Goal: Task Accomplishment & Management: Complete application form

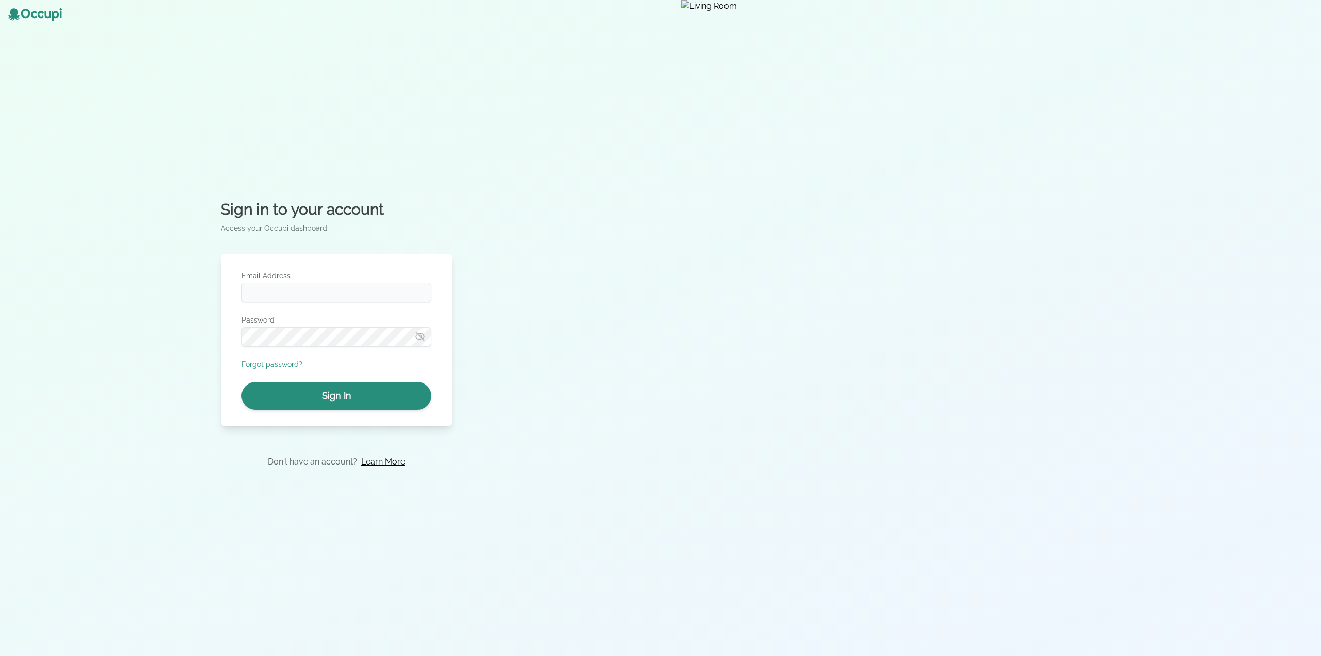
type input "**********"
click at [357, 399] on button "Sign In" at bounding box center [337, 396] width 190 height 28
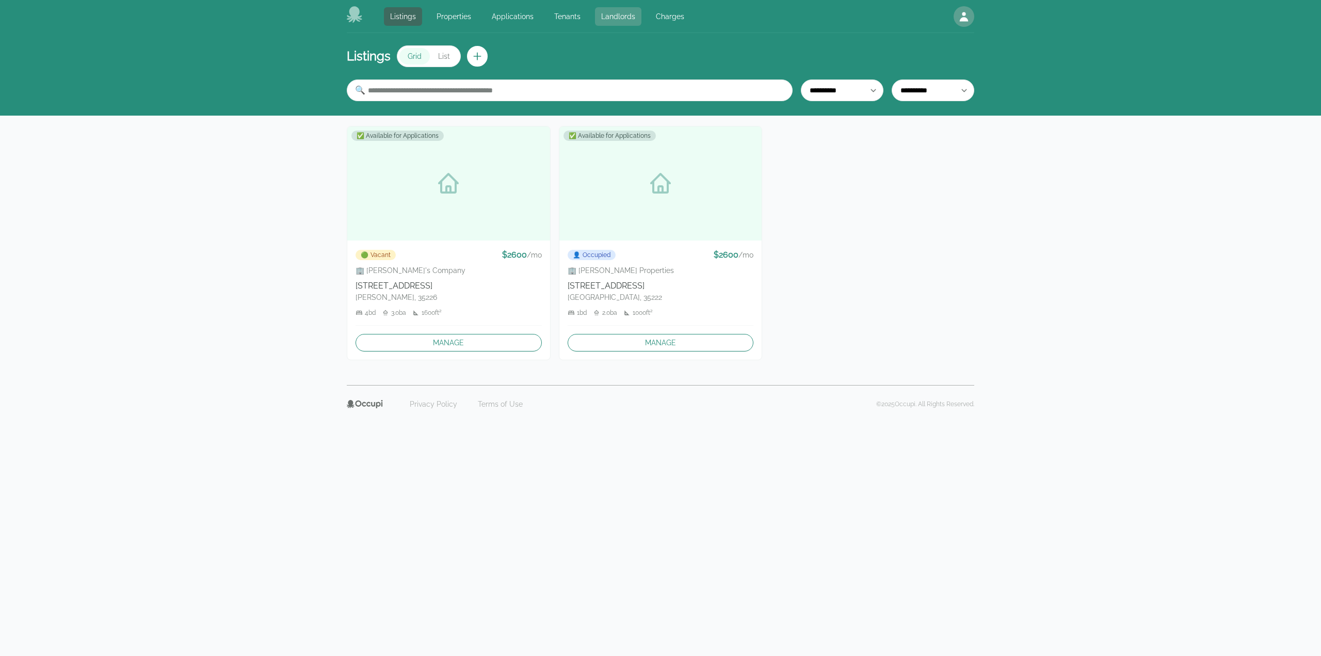
click at [628, 10] on link "Landlords" at bounding box center [618, 16] width 46 height 19
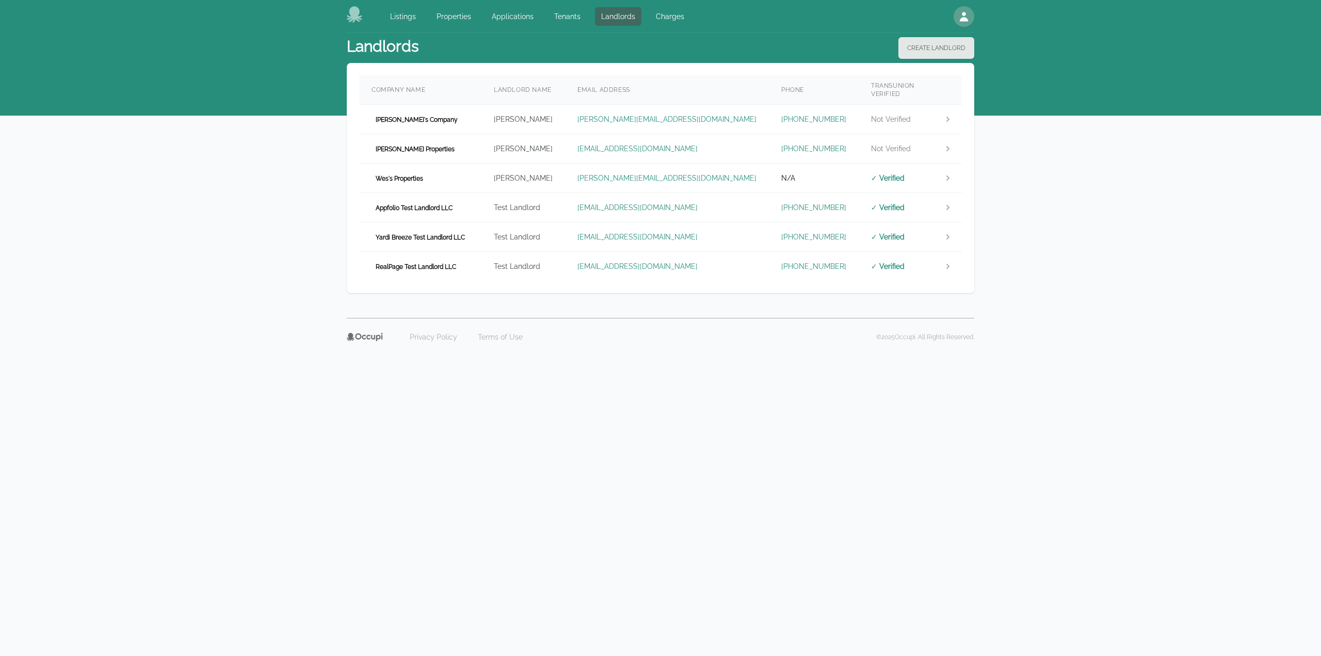
drag, startPoint x: 1098, startPoint y: 379, endPoint x: 1072, endPoint y: 378, distance: 25.3
click at [1098, 379] on body "Listings Properties Applications Tenants Landlords Charges Open main menu Open …" at bounding box center [660, 328] width 1321 height 656
drag, startPoint x: 1079, startPoint y: 339, endPoint x: 1073, endPoint y: 338, distance: 5.8
click at [1073, 338] on div "Listings Properties Applications Tenants Landlords Charges Open main menu Open …" at bounding box center [660, 190] width 1321 height 380
click at [454, 262] on span "RealPage Test Landlord LLC" at bounding box center [416, 267] width 89 height 10
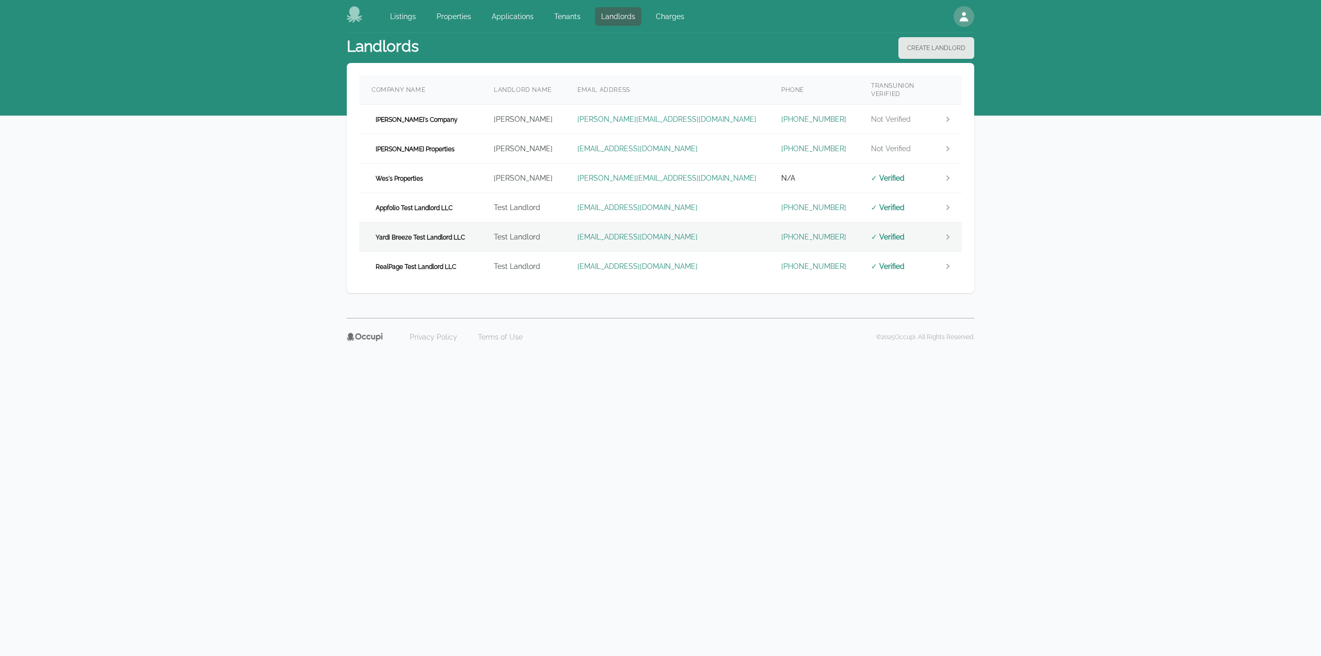
click at [481, 222] on td "Yardi Breeze Test Landlord LLC" at bounding box center [420, 236] width 122 height 29
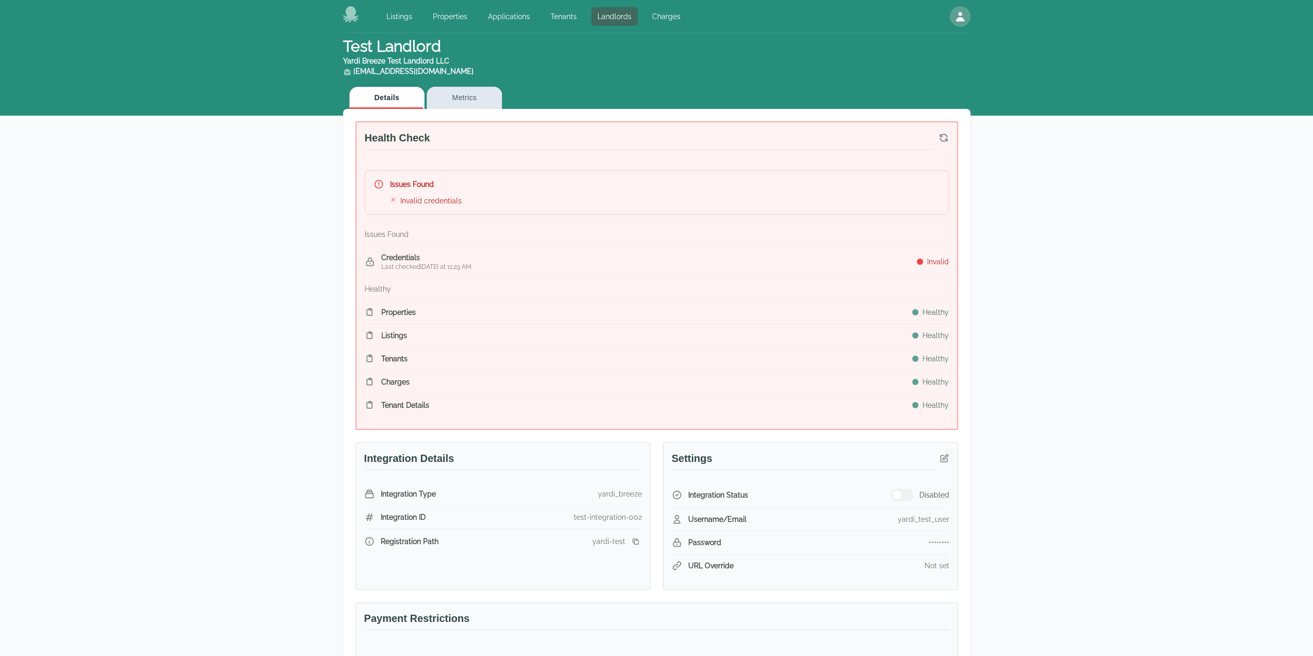
drag, startPoint x: 1142, startPoint y: 243, endPoint x: 1156, endPoint y: 261, distance: 22.4
click at [1142, 243] on div "Test Landlord Yardi Breeze Test Landlord LLC landlord.yardi@occupi.app Details …" at bounding box center [656, 522] width 1313 height 978
click at [1163, 265] on div "Test Landlord Yardi Breeze Test Landlord LLC landlord.yardi@occupi.app Details …" at bounding box center [656, 522] width 1313 height 978
click at [1128, 242] on div "Test Landlord Yardi Breeze Test Landlord LLC landlord.yardi@occupi.app Details …" at bounding box center [656, 522] width 1313 height 978
click at [940, 456] on icon "button" at bounding box center [944, 458] width 10 height 10
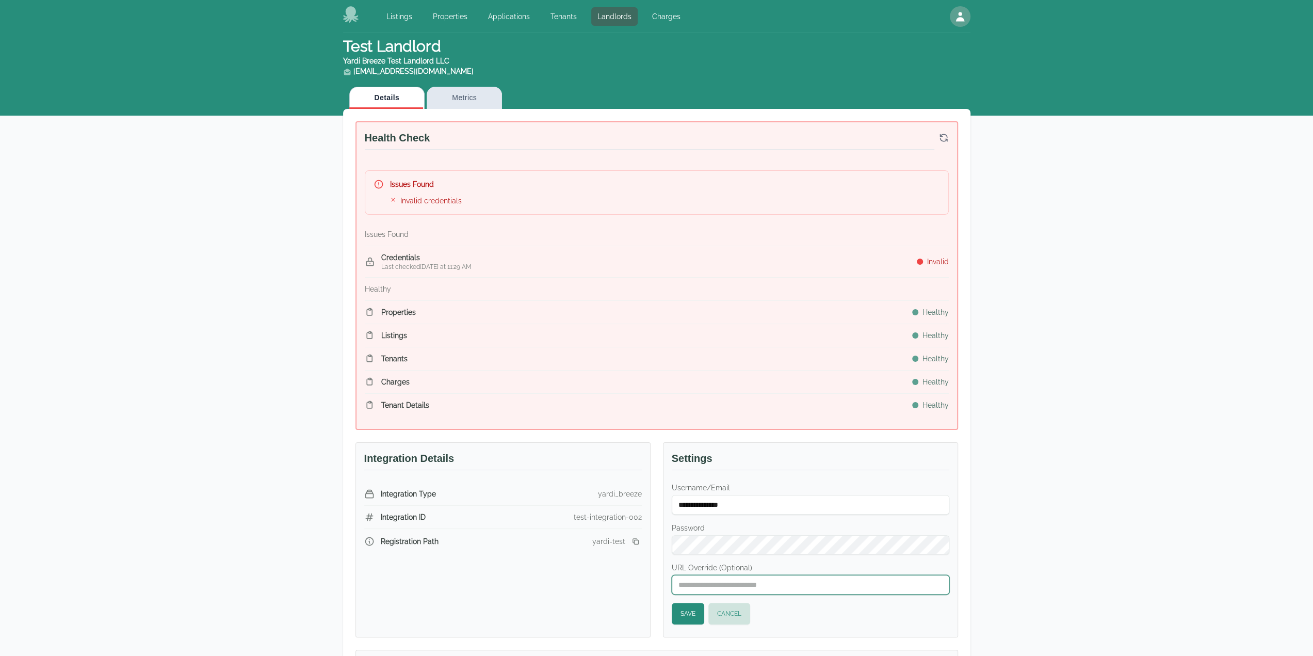
click at [732, 589] on input "URL Override (Optional)" at bounding box center [811, 585] width 278 height 20
paste input "**********"
type input "**********"
click at [760, 510] on input "**********" at bounding box center [811, 505] width 278 height 20
type input "**********"
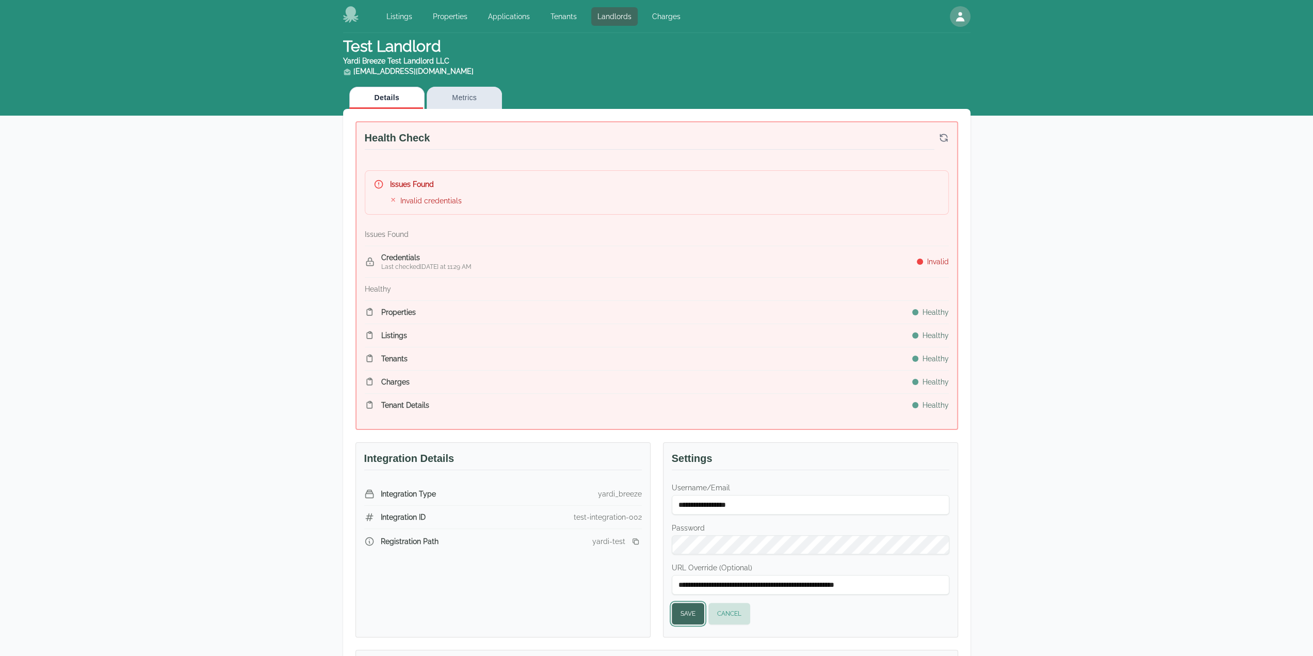
click at [687, 613] on button "Save" at bounding box center [688, 614] width 33 height 22
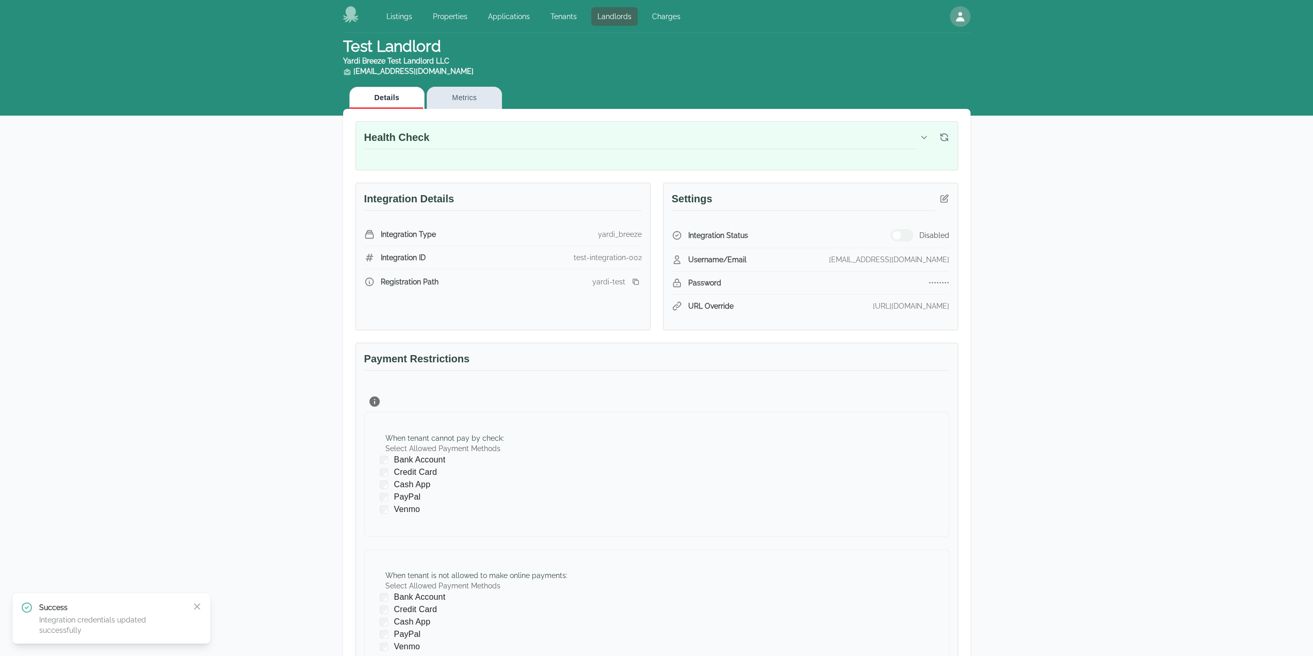
click at [1301, 424] on div "Test Landlord Yardi Breeze Test Landlord LLC landlord.yardi@occupi.app Details …" at bounding box center [656, 392] width 1313 height 719
click at [895, 232] on span "button" at bounding box center [897, 235] width 8 height 8
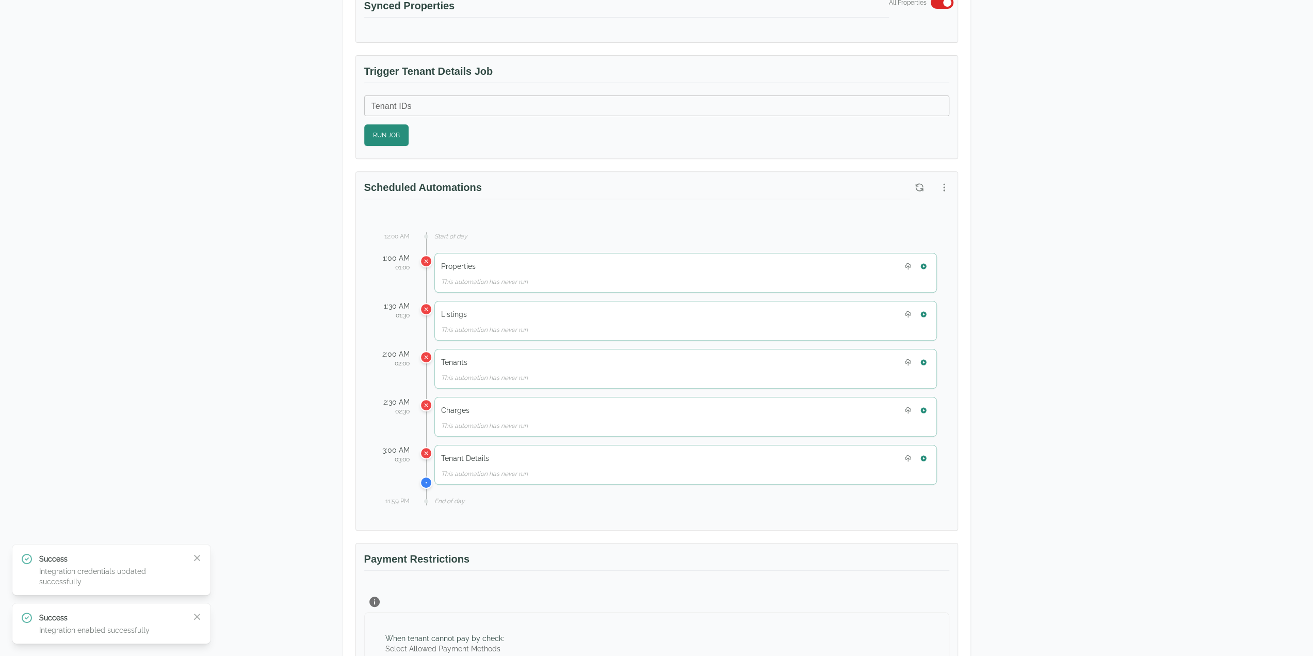
scroll to position [413, 0]
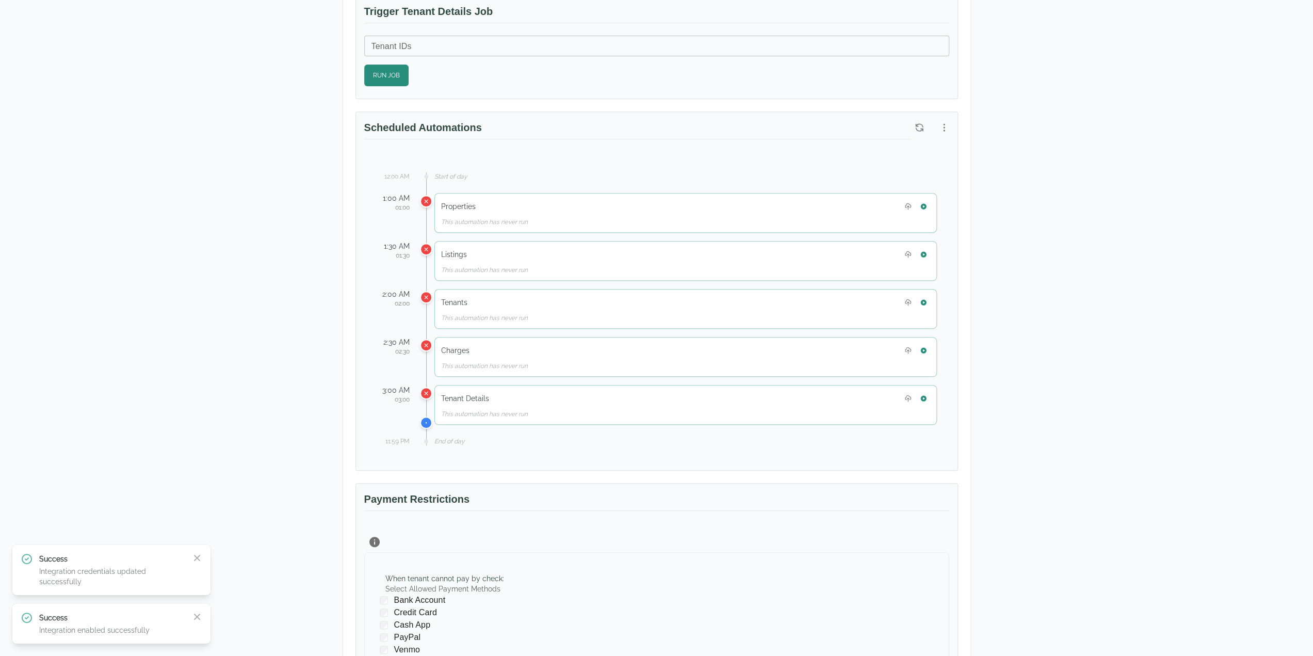
click at [1106, 236] on div "Test Landlord Yardi Breeze Test Landlord LLC landlord.yardi@occupi.app Details …" at bounding box center [656, 256] width 1313 height 1272
click at [1139, 354] on div "Test Landlord Yardi Breeze Test Landlord LLC landlord.yardi@occupi.app Details …" at bounding box center [656, 256] width 1313 height 1272
click at [1080, 497] on div "Test Landlord Yardi Breeze Test Landlord LLC landlord.yardi@occupi.app Details …" at bounding box center [656, 256] width 1313 height 1272
click at [920, 203] on icon "button" at bounding box center [923, 206] width 7 height 7
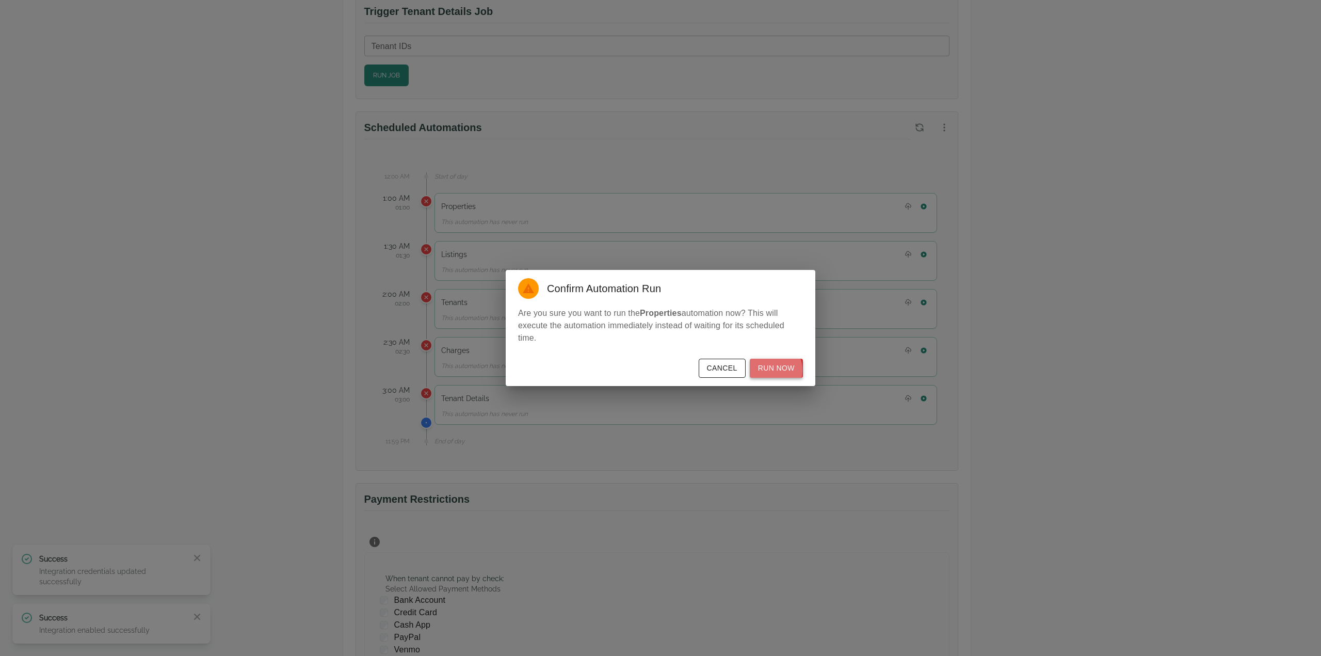
click at [768, 370] on button "Run Now" at bounding box center [776, 368] width 53 height 19
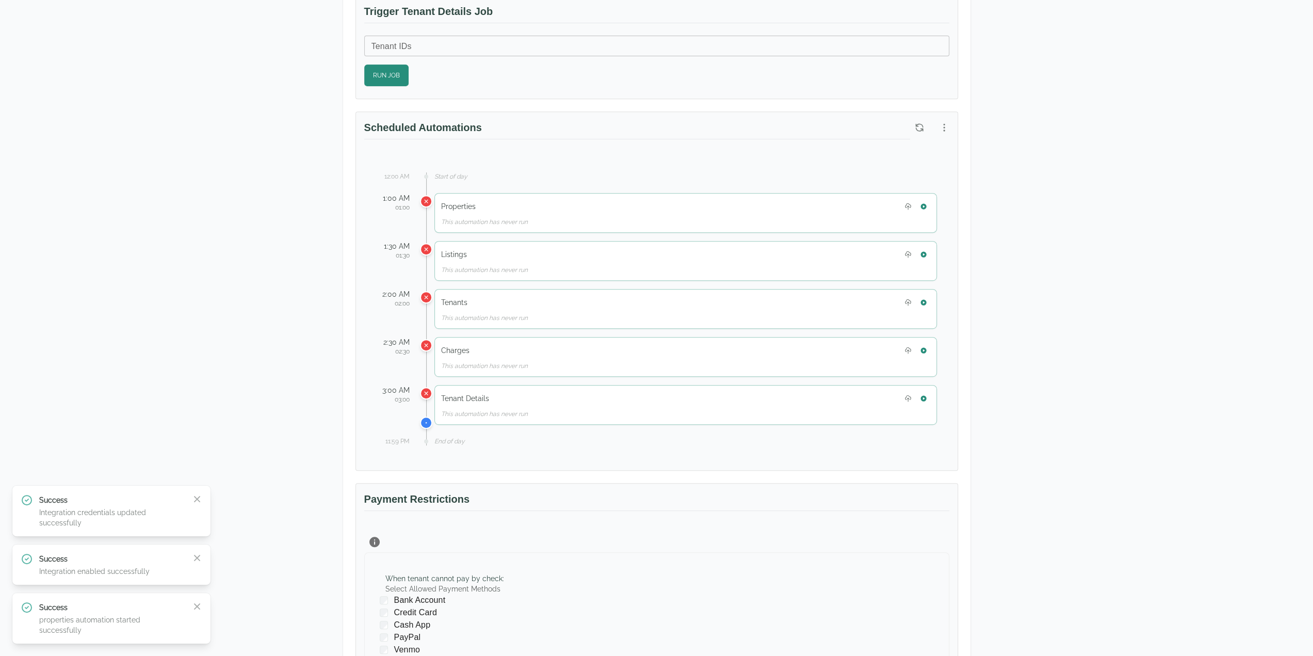
drag, startPoint x: 1186, startPoint y: 508, endPoint x: 1123, endPoint y: 432, distance: 99.0
click at [1181, 504] on div "Test Landlord Yardi Breeze Test Landlord LLC landlord.yardi@occupi.app Details …" at bounding box center [656, 256] width 1313 height 1272
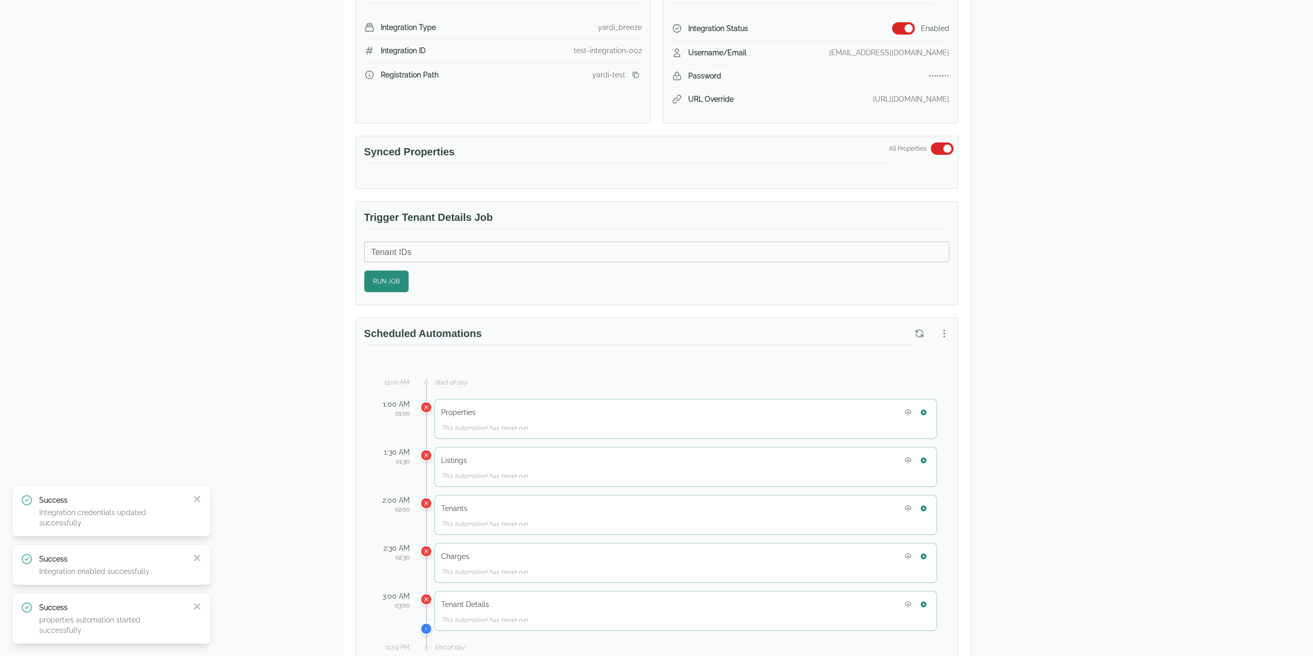
scroll to position [258, 0]
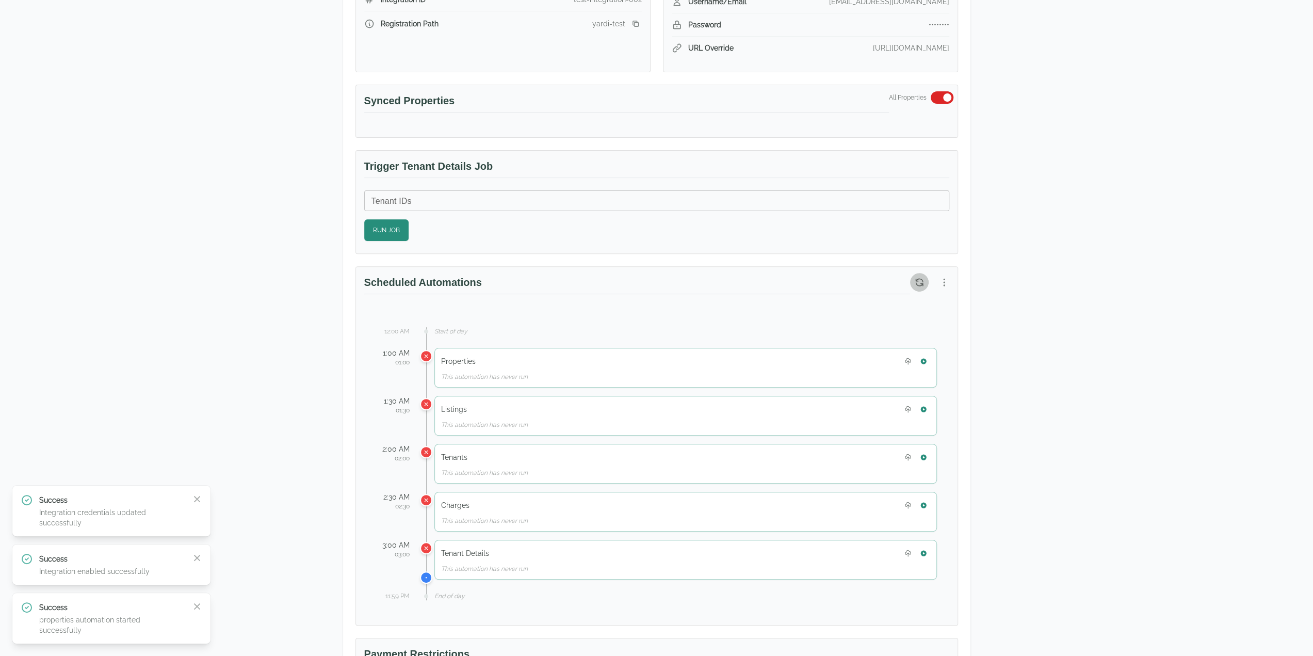
click at [921, 284] on button "button" at bounding box center [919, 282] width 19 height 19
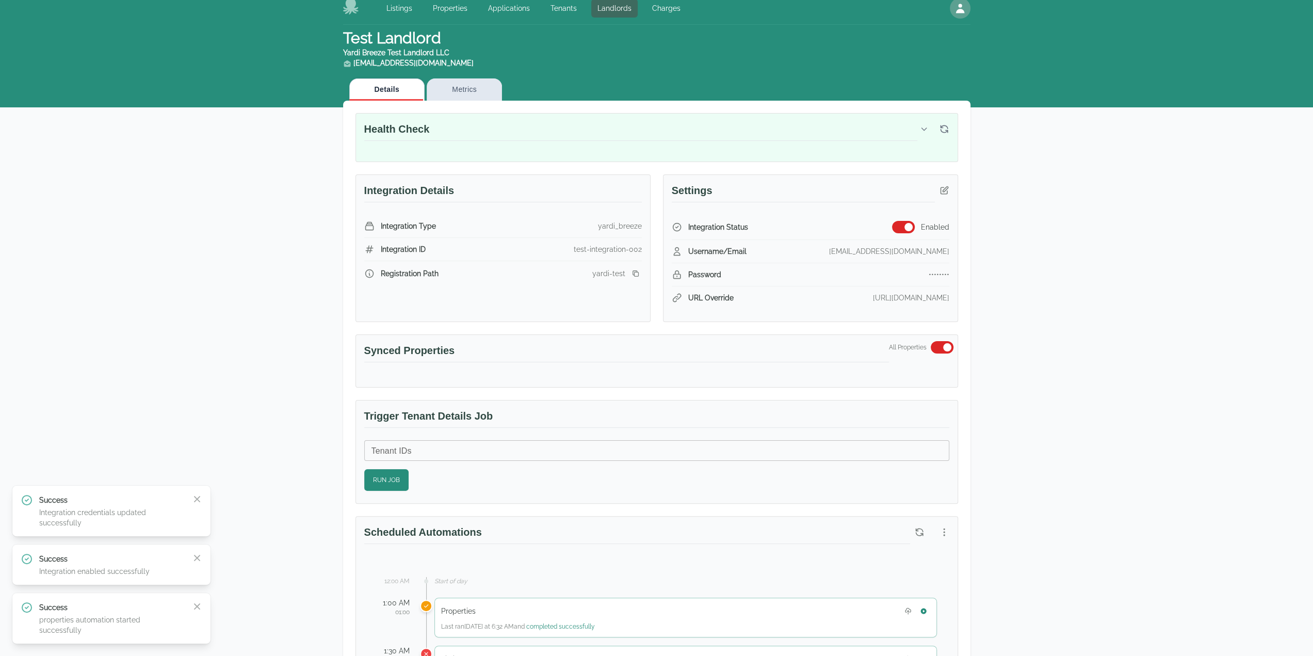
scroll to position [0, 0]
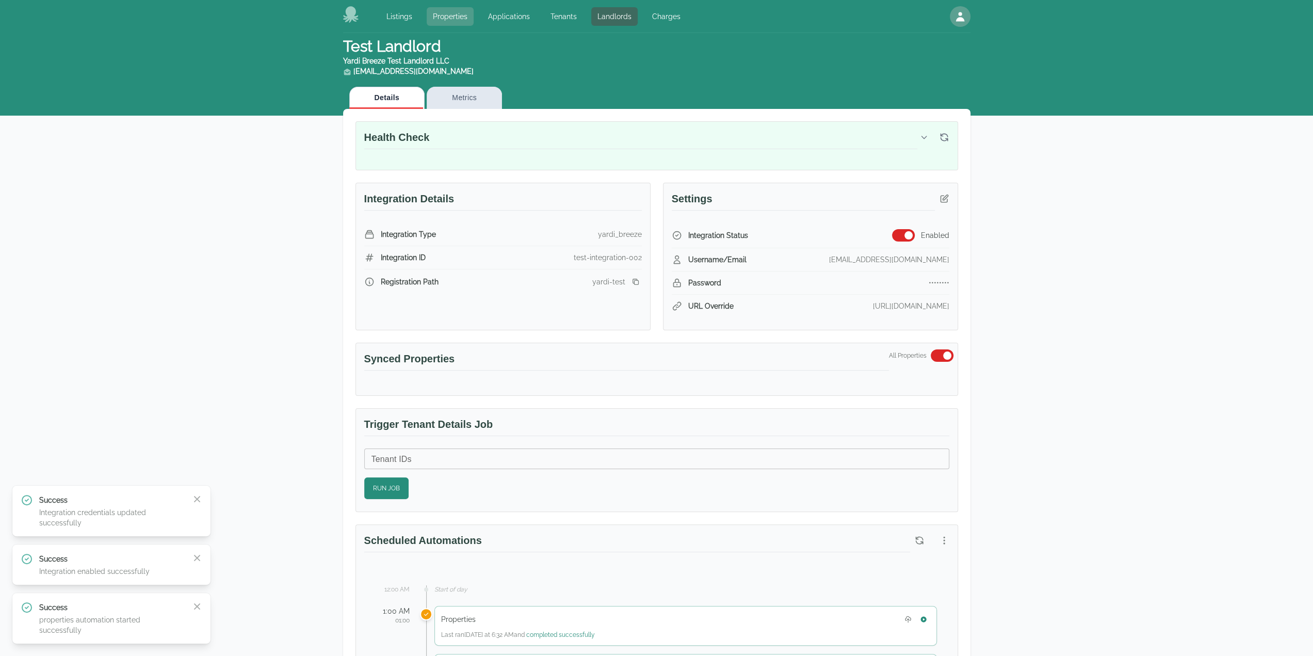
click at [454, 12] on link "Properties" at bounding box center [450, 16] width 47 height 19
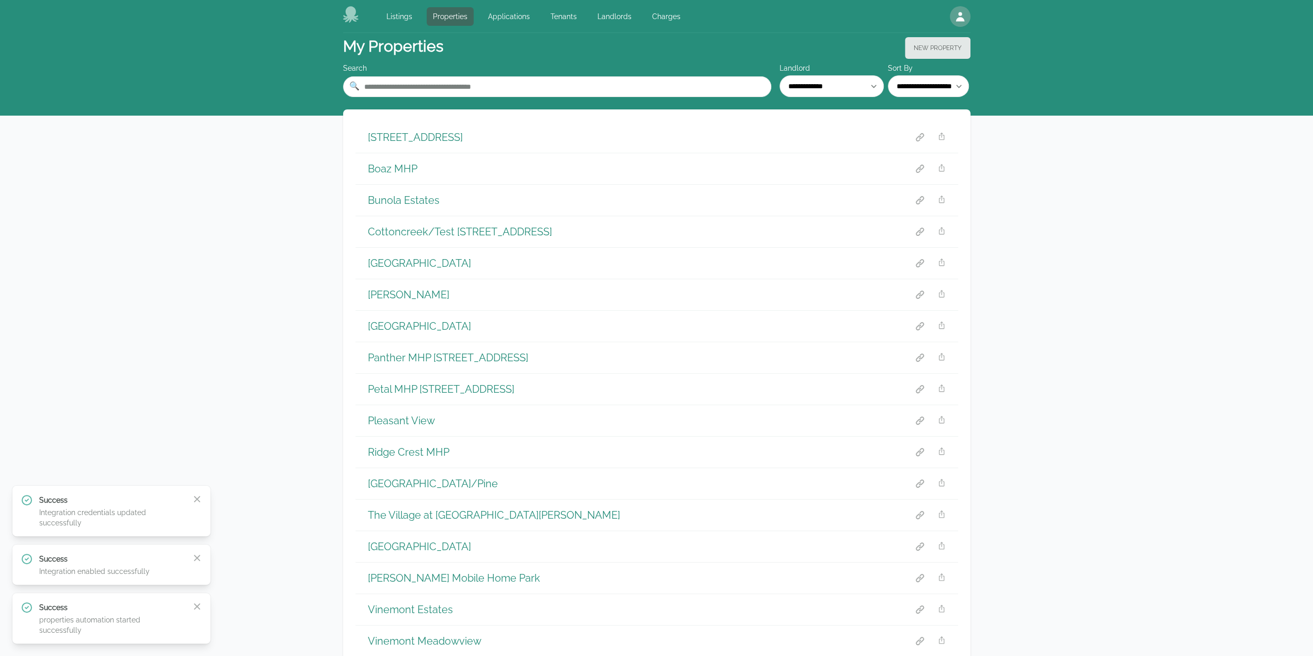
click at [438, 141] on h1 "1806 Lakehill St NW" at bounding box center [415, 137] width 95 height 14
click at [415, 227] on h1 "Cottoncreek/Test 417 Third Ave SW" at bounding box center [460, 231] width 184 height 14
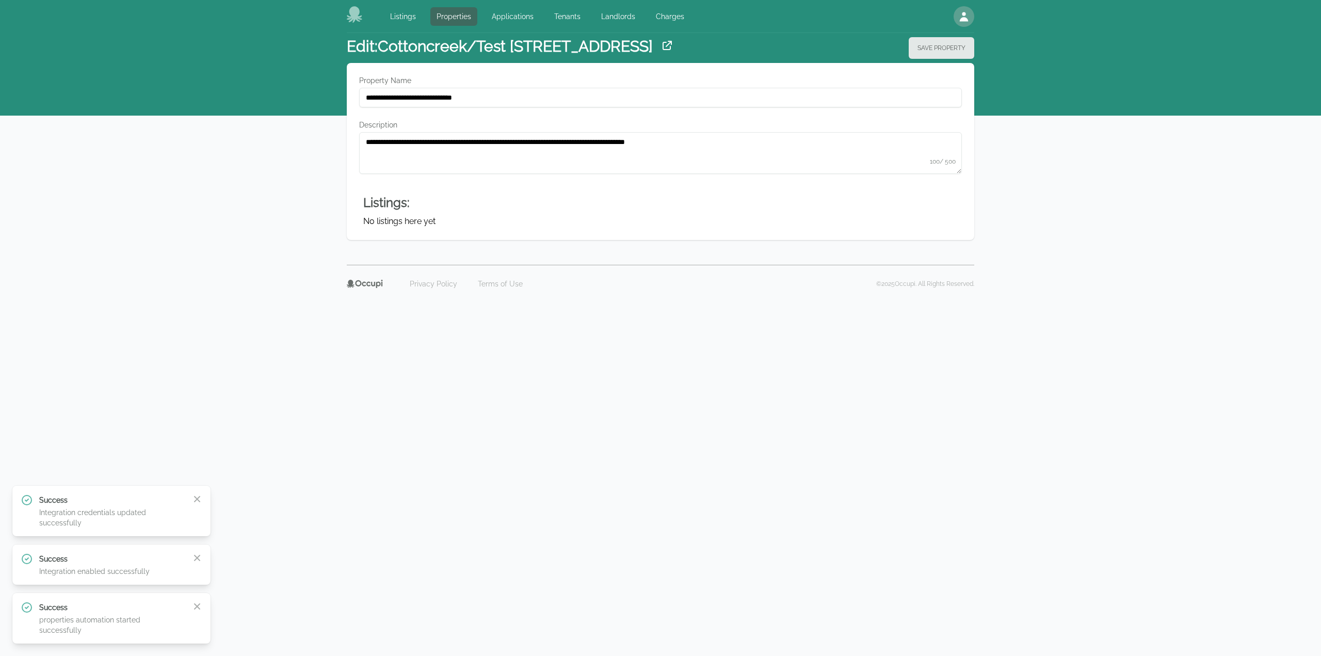
click at [663, 42] on icon at bounding box center [667, 45] width 8 height 8
click at [615, 14] on link "Landlords" at bounding box center [618, 16] width 46 height 19
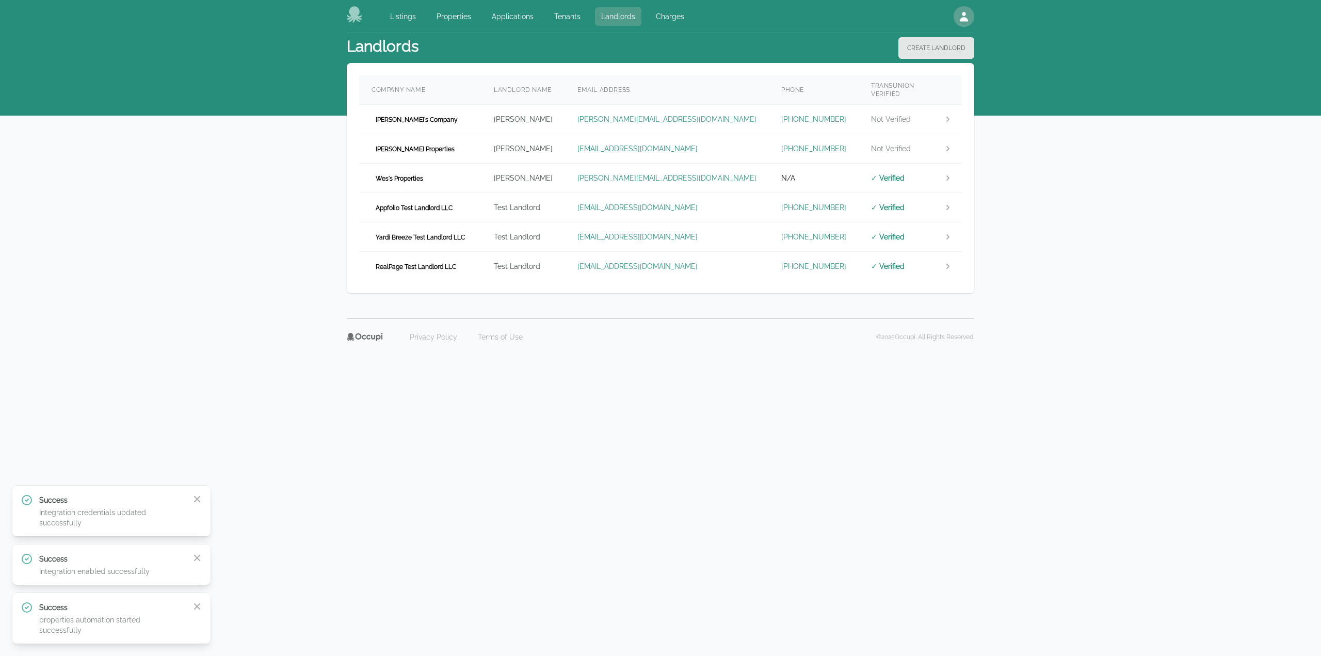
click at [633, 18] on link "Landlords" at bounding box center [618, 16] width 46 height 19
click at [481, 222] on td "Yardi Breeze Test Landlord LLC" at bounding box center [420, 236] width 122 height 29
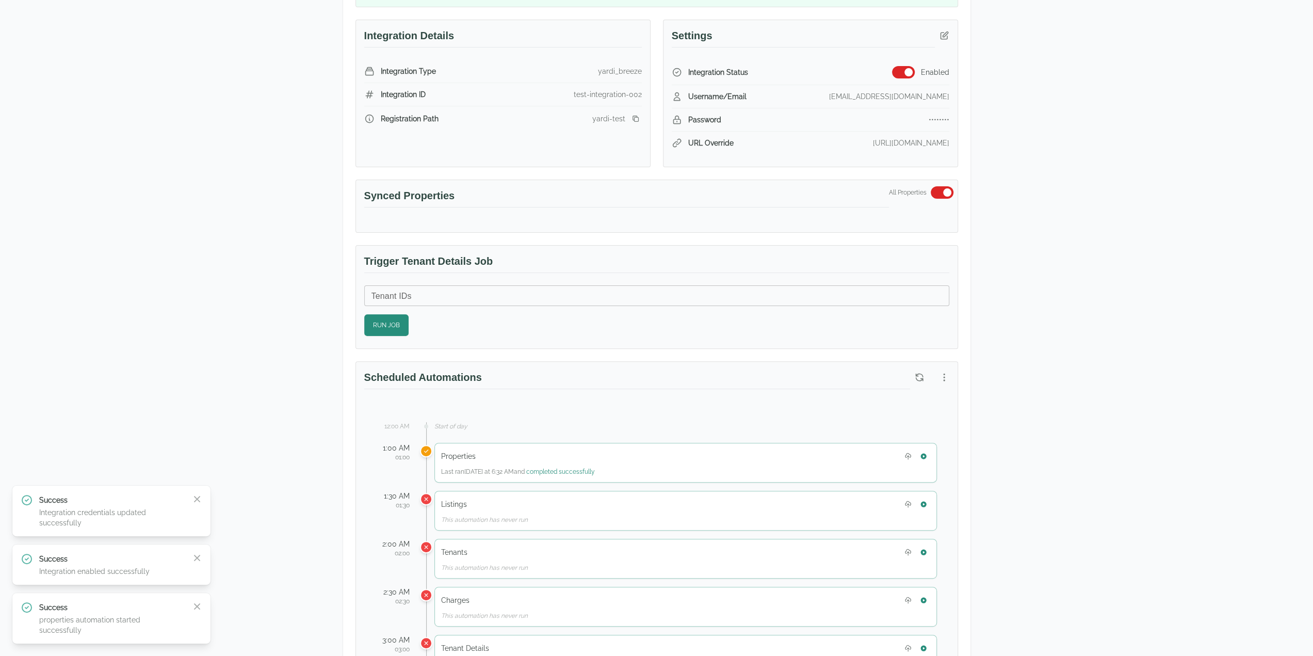
scroll to position [206, 0]
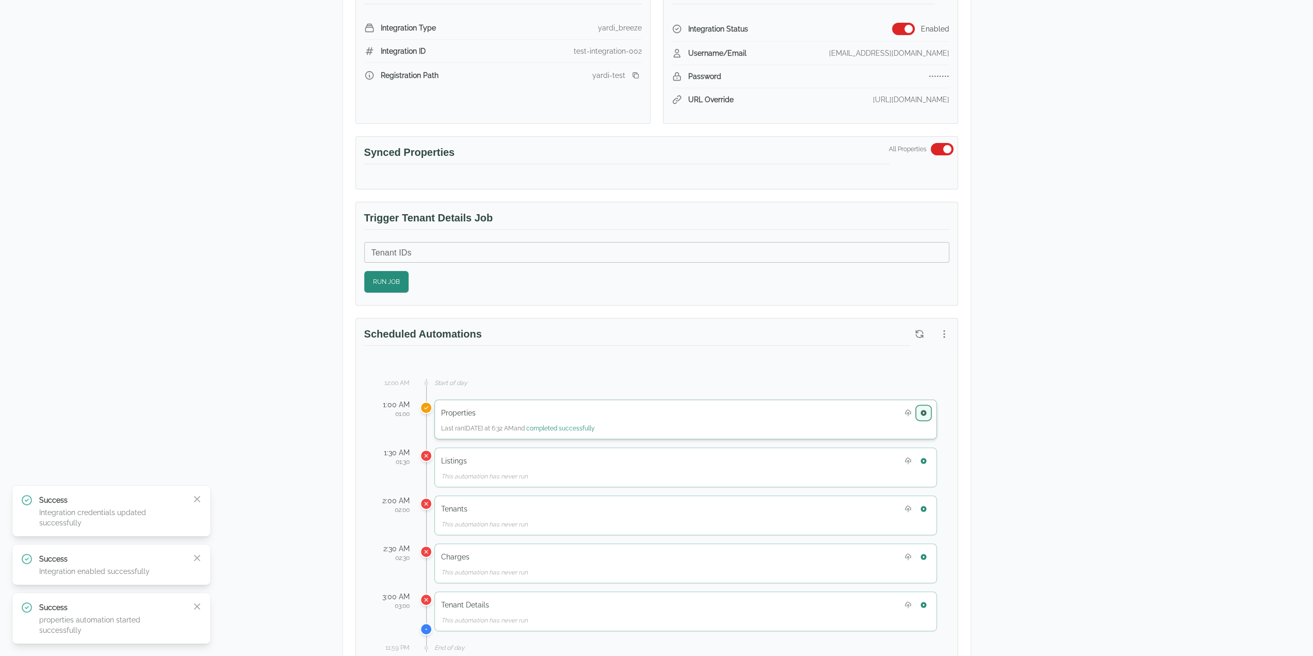
click at [928, 406] on button "button" at bounding box center [923, 412] width 13 height 13
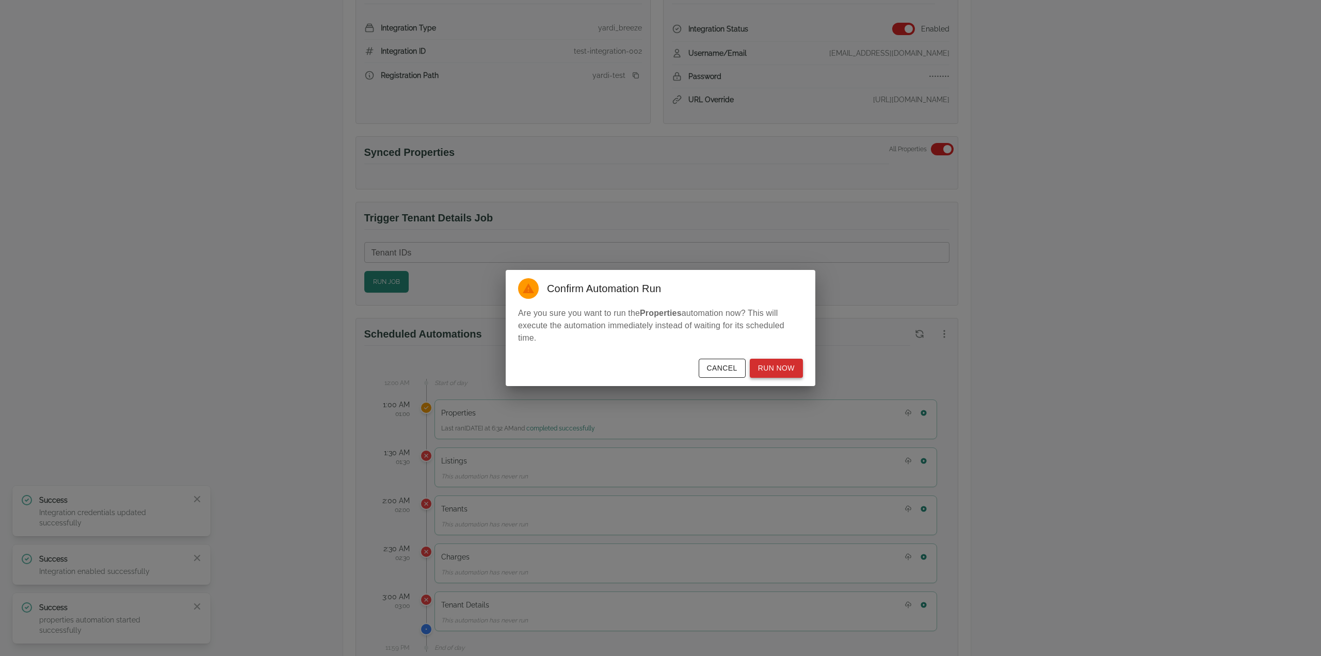
click at [766, 363] on button "Run Now" at bounding box center [776, 368] width 53 height 19
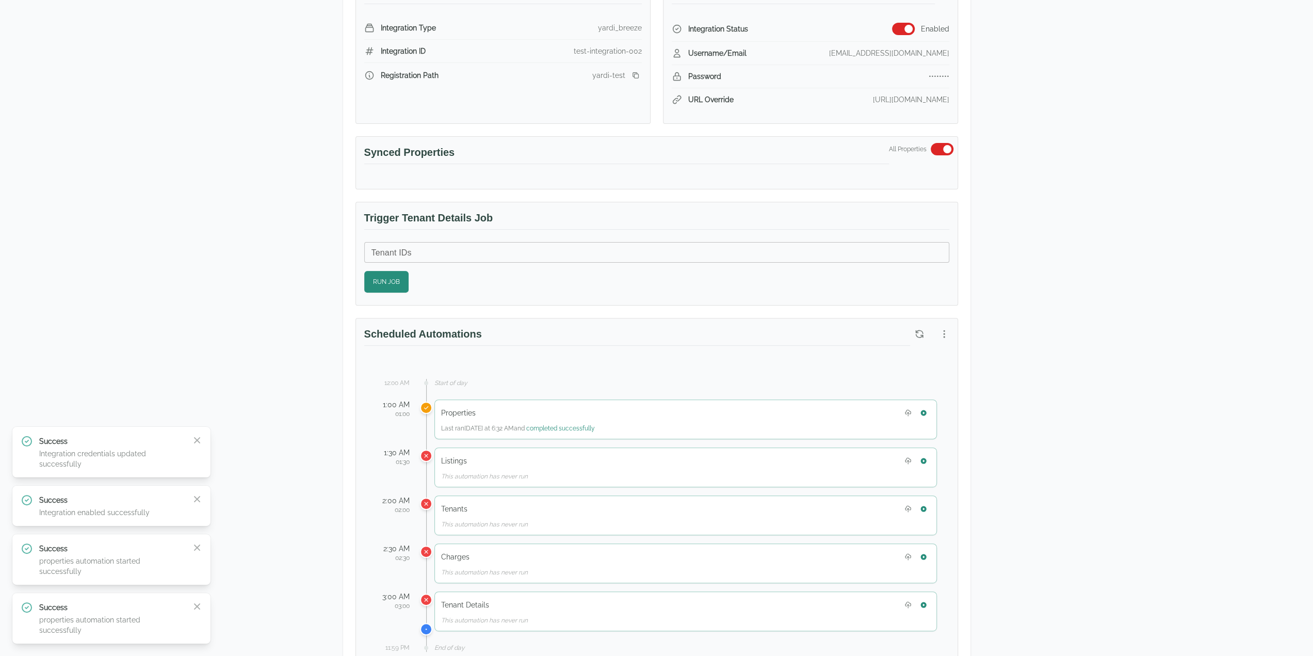
click at [1089, 392] on div "Test Landlord Yardi Breeze Test Landlord LLC landlord.yardi@occupi.app Details …" at bounding box center [656, 463] width 1313 height 1272
click at [923, 331] on icon "button" at bounding box center [919, 334] width 10 height 10
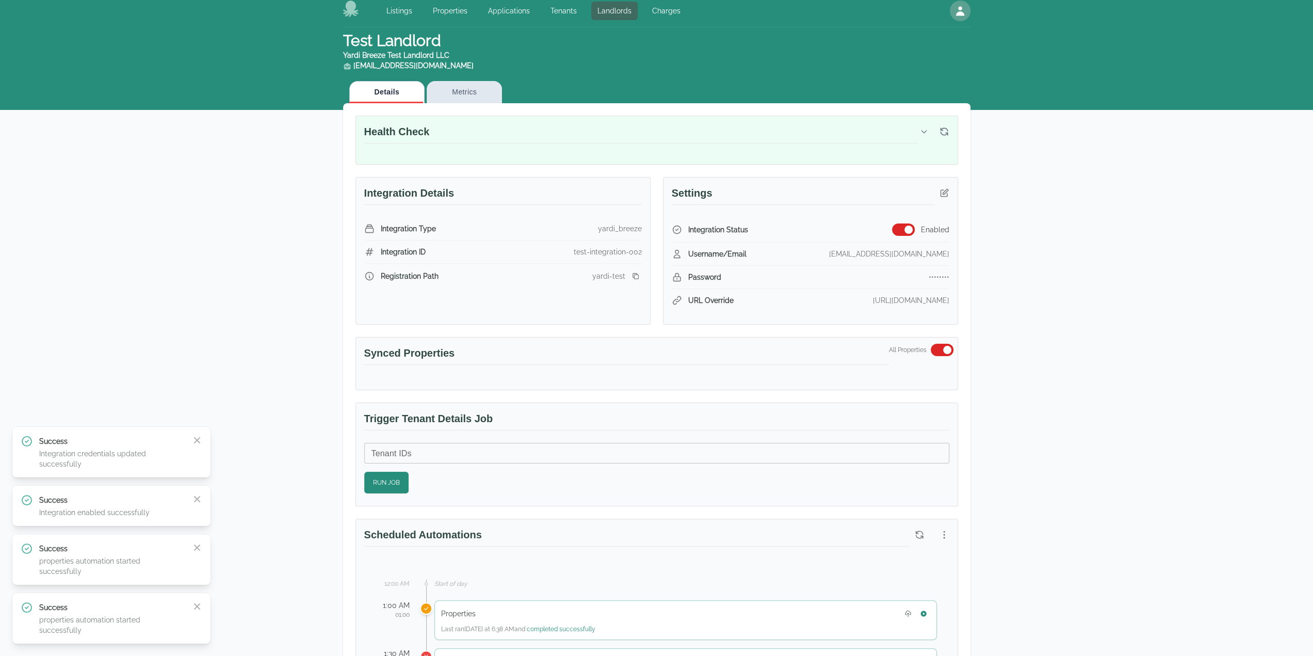
scroll to position [0, 0]
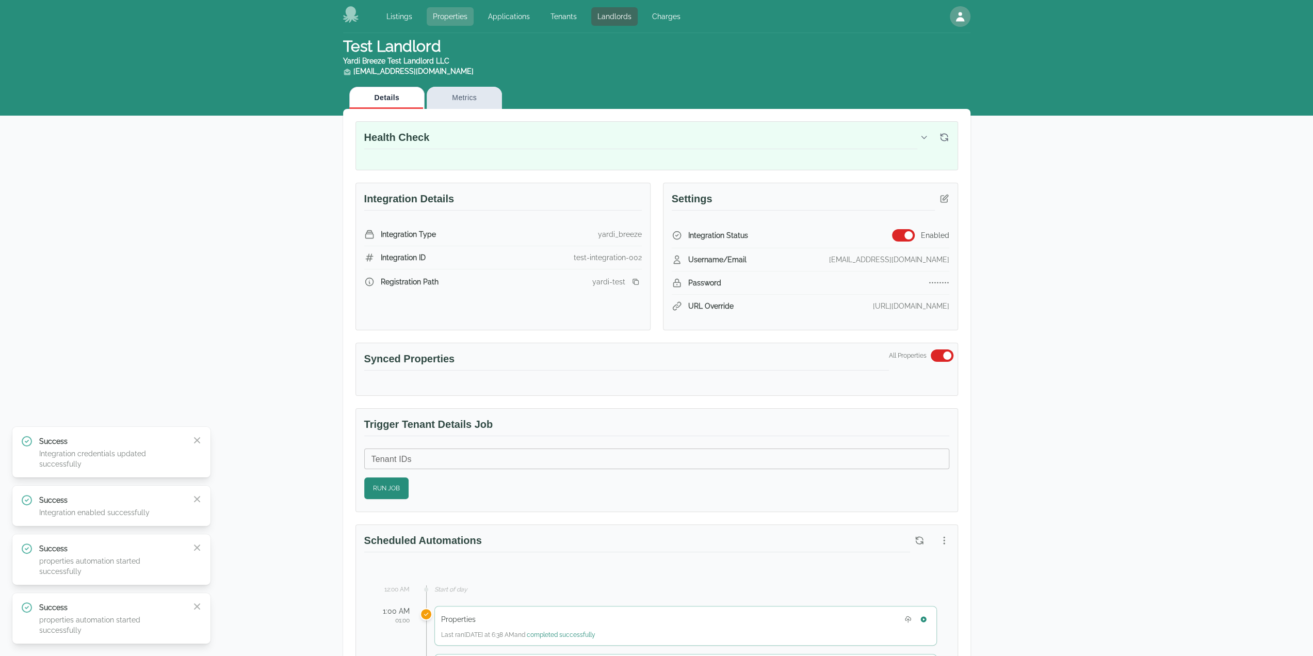
click at [463, 17] on link "Properties" at bounding box center [450, 16] width 47 height 19
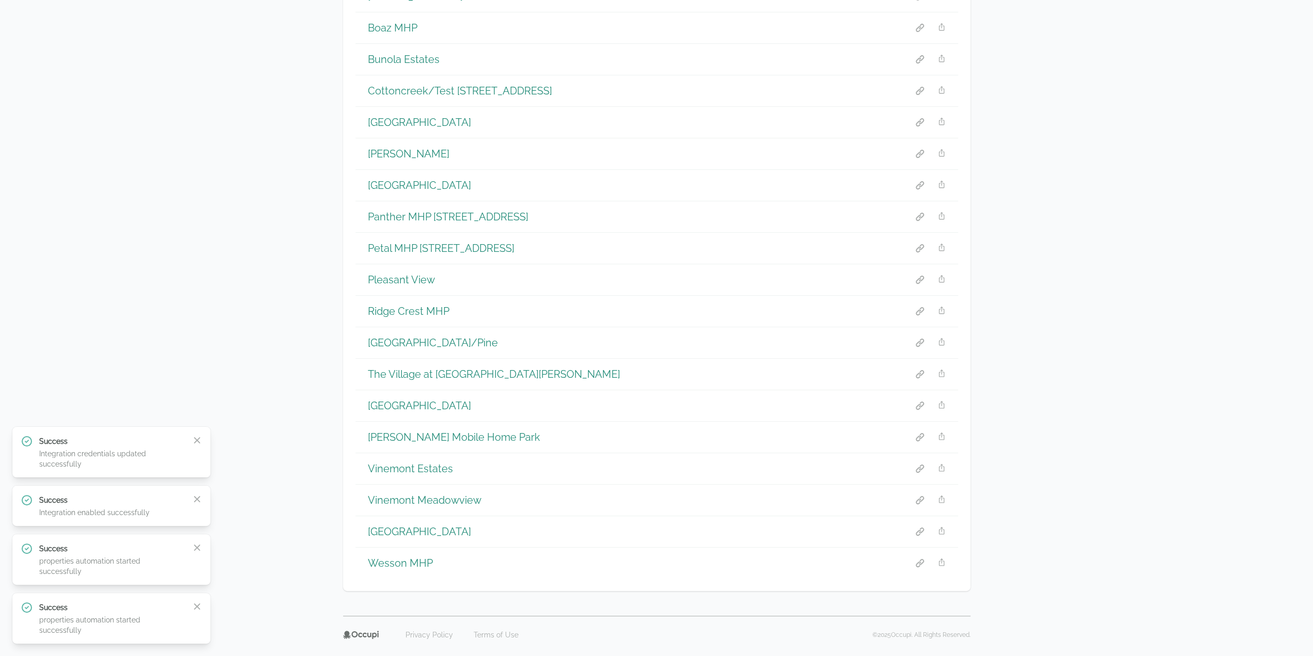
scroll to position [159, 0]
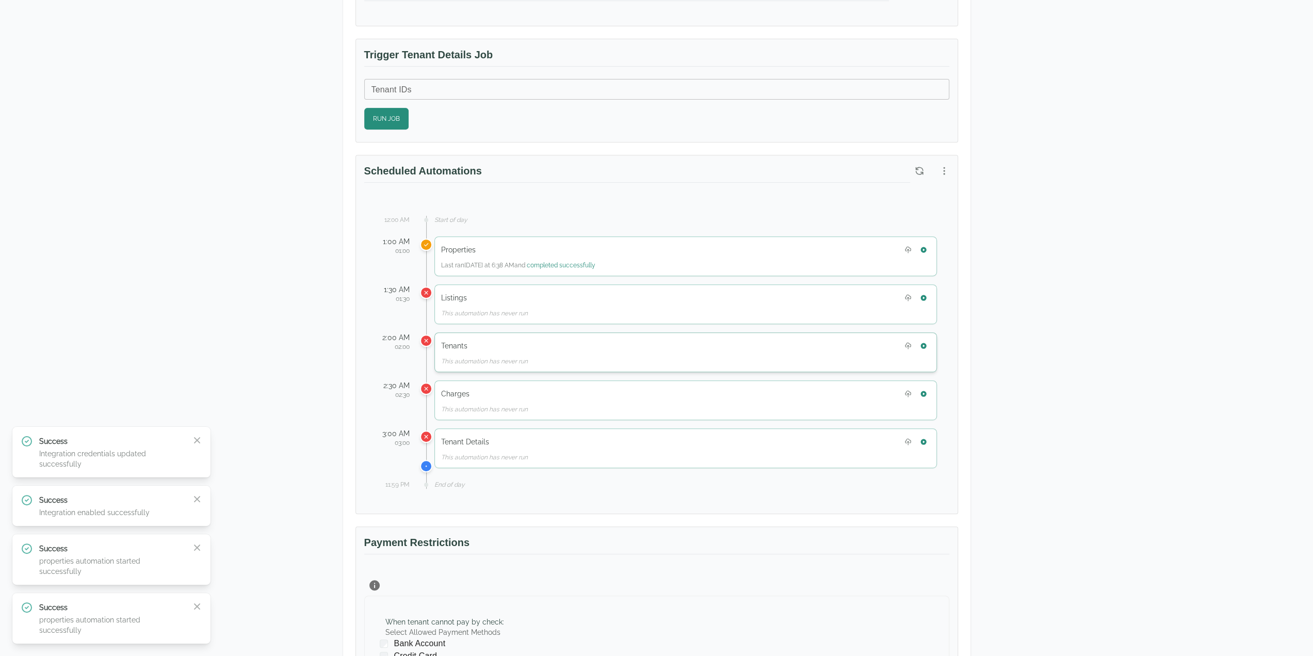
scroll to position [361, 0]
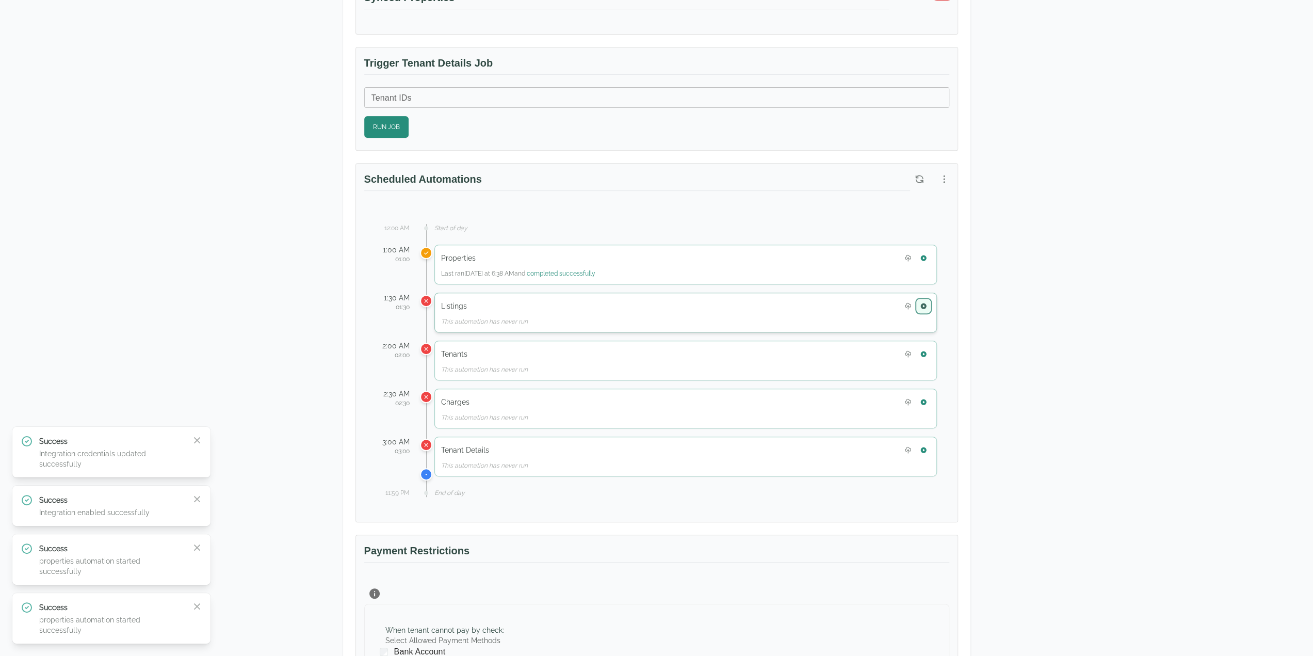
click at [924, 303] on icon "button" at bounding box center [924, 306] width 6 height 6
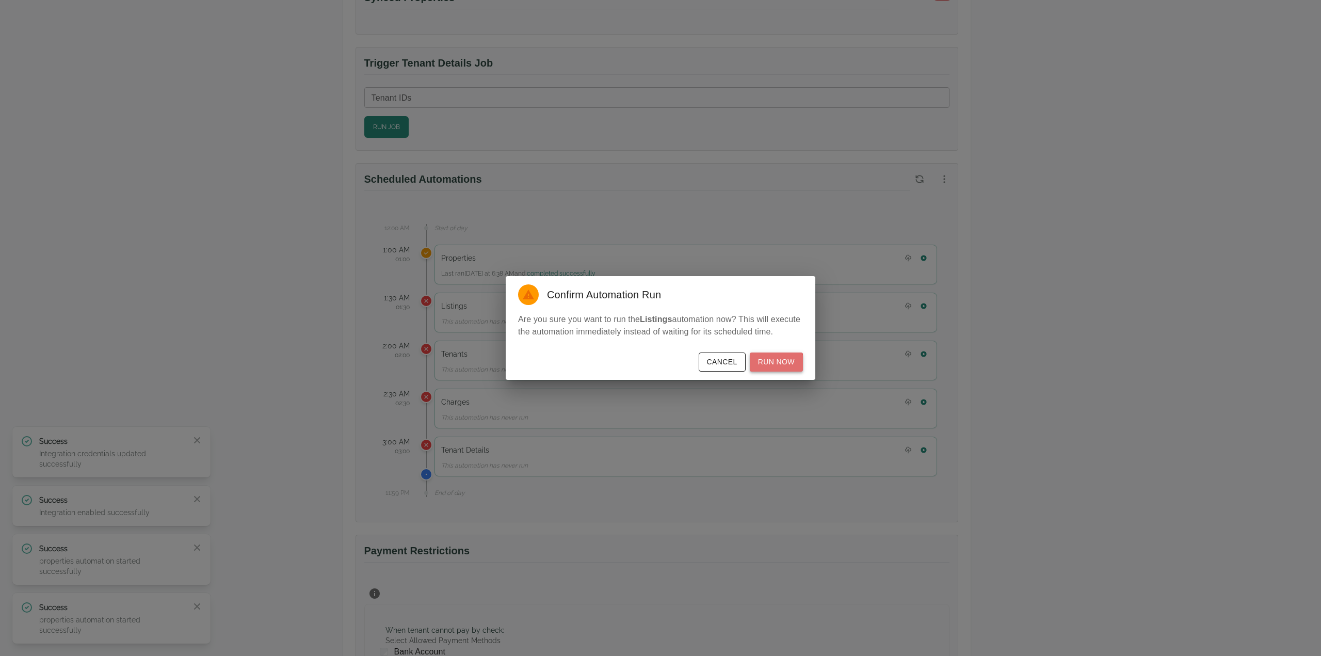
click at [778, 363] on button "Run Now" at bounding box center [776, 361] width 53 height 19
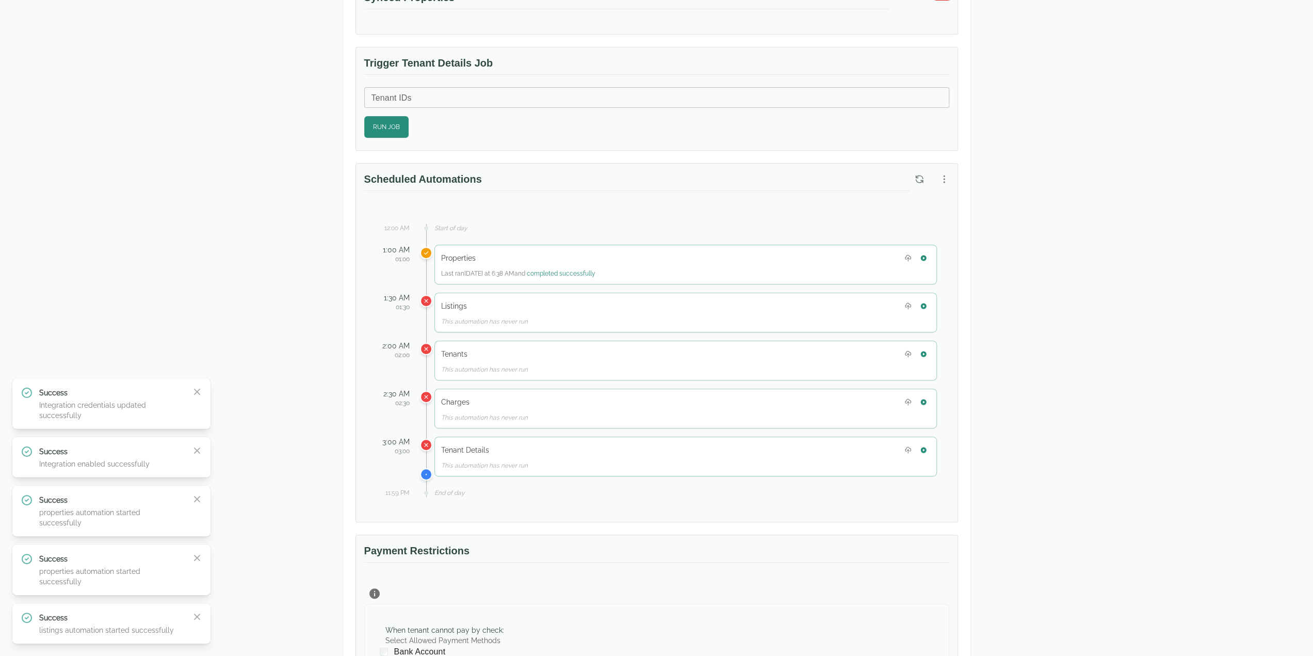
click at [1169, 290] on div "Test Landlord Yardi Breeze Test Landlord LLC landlord.yardi@occupi.app Details …" at bounding box center [656, 308] width 1313 height 1272
click at [925, 173] on button "button" at bounding box center [919, 179] width 19 height 19
click at [923, 182] on button "button" at bounding box center [919, 179] width 19 height 19
click at [926, 304] on icon "button" at bounding box center [923, 305] width 7 height 7
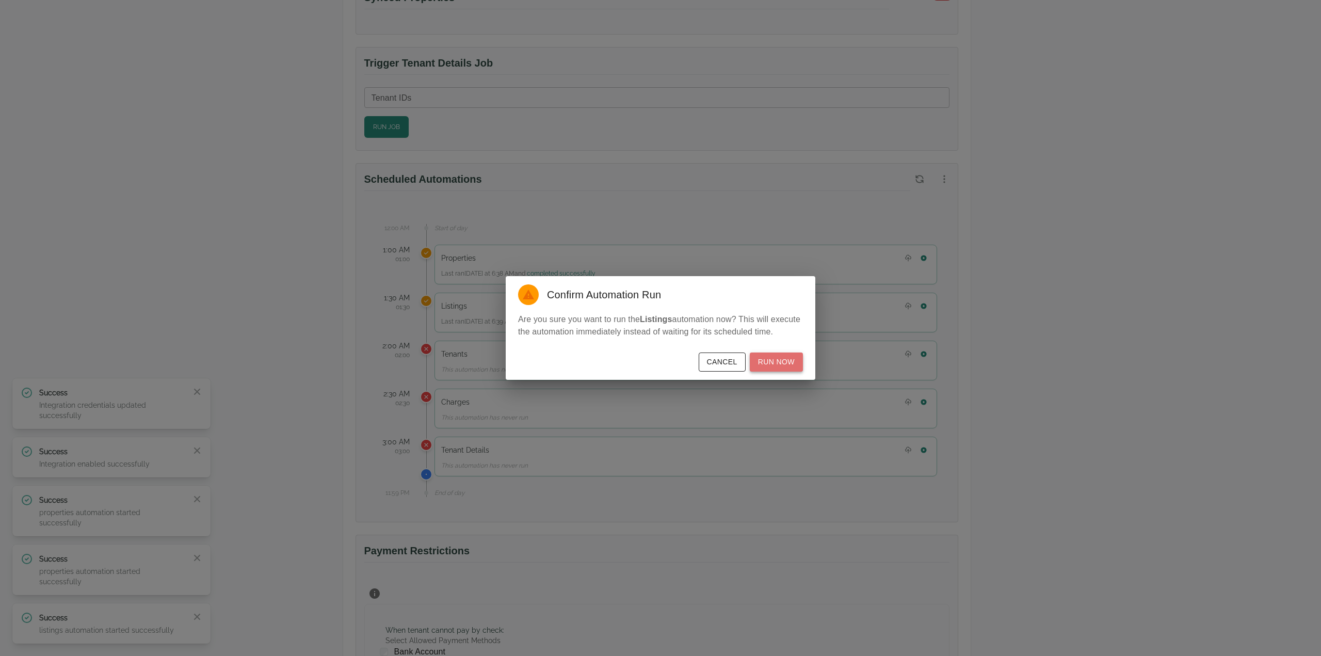
click at [789, 355] on button "Run Now" at bounding box center [776, 361] width 53 height 19
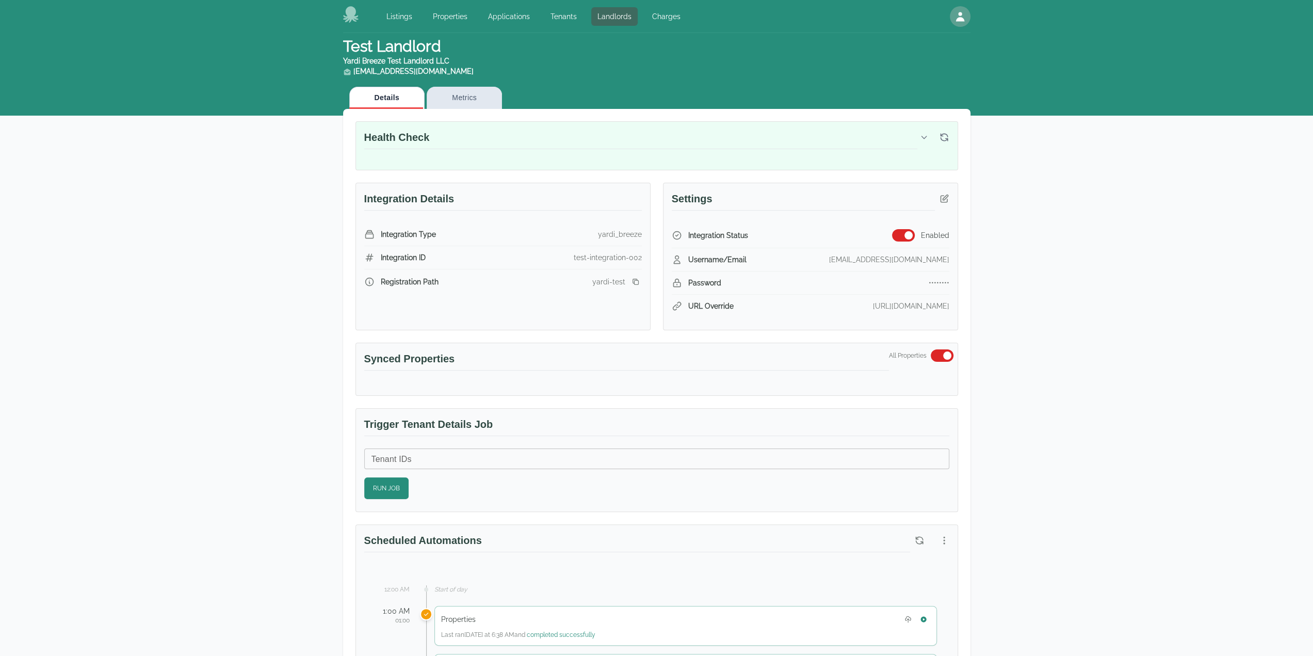
click at [1146, 433] on div "Test Landlord Yardi Breeze Test Landlord LLC landlord.yardi@occupi.app Details …" at bounding box center [656, 669] width 1313 height 1272
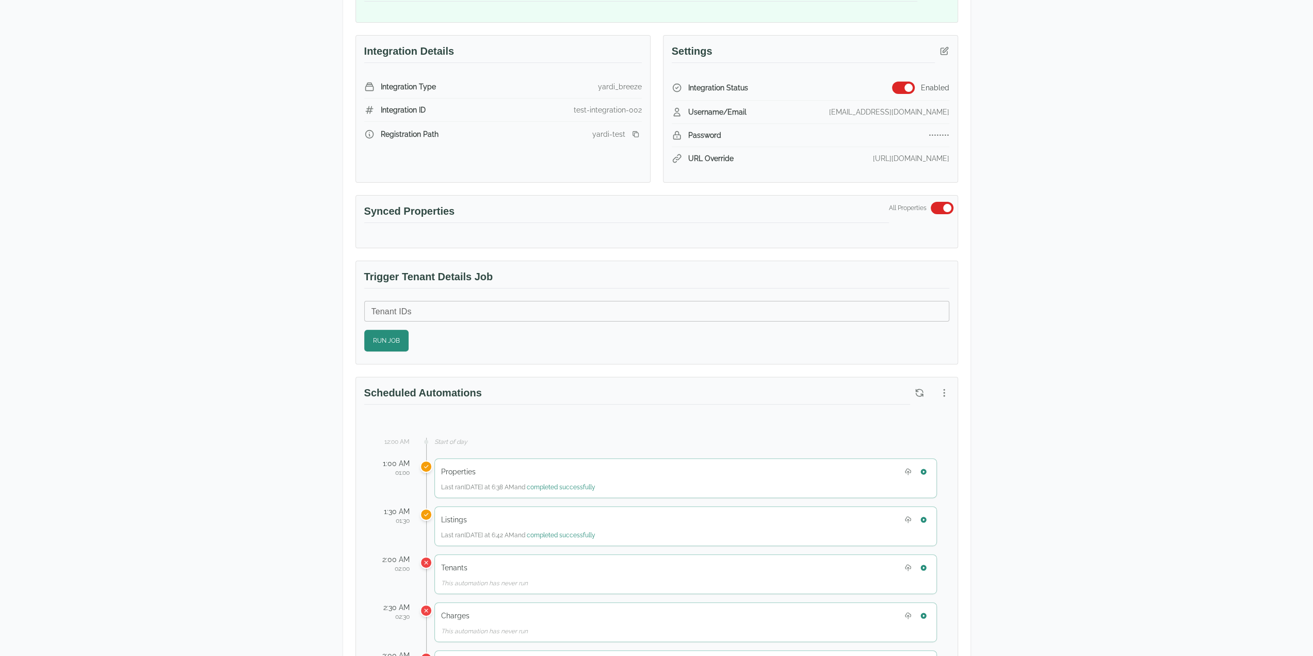
scroll to position [258, 0]
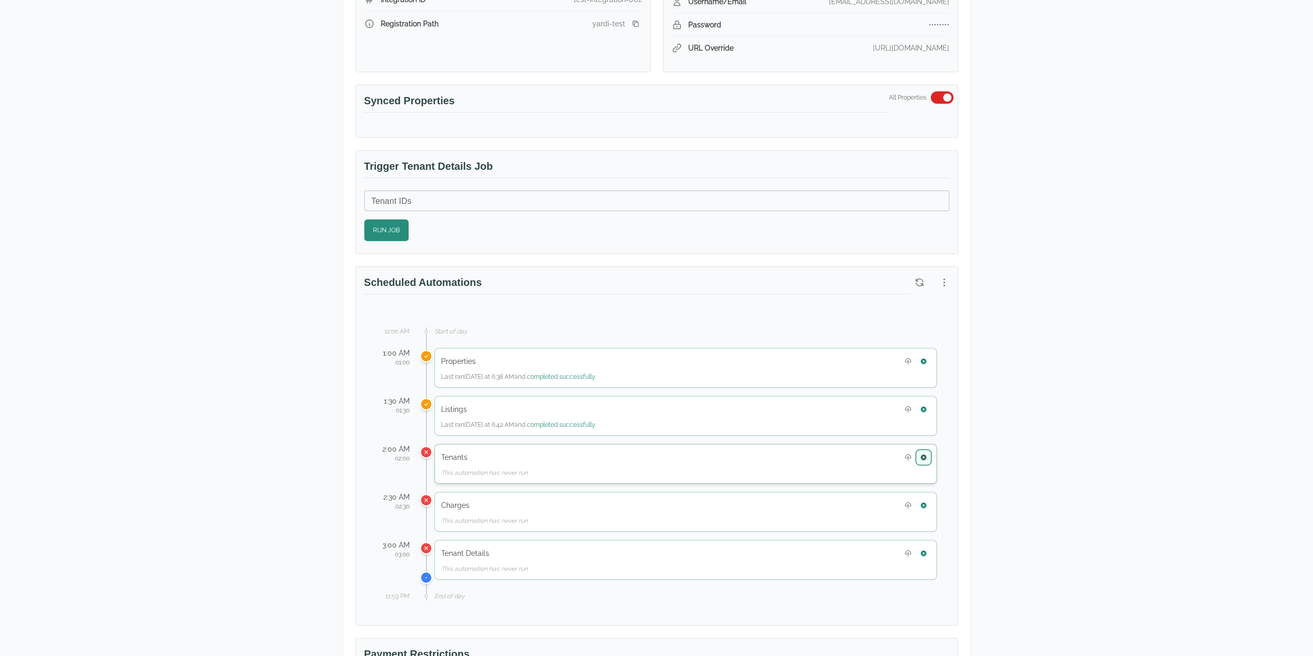
click at [929, 451] on button "button" at bounding box center [923, 457] width 13 height 13
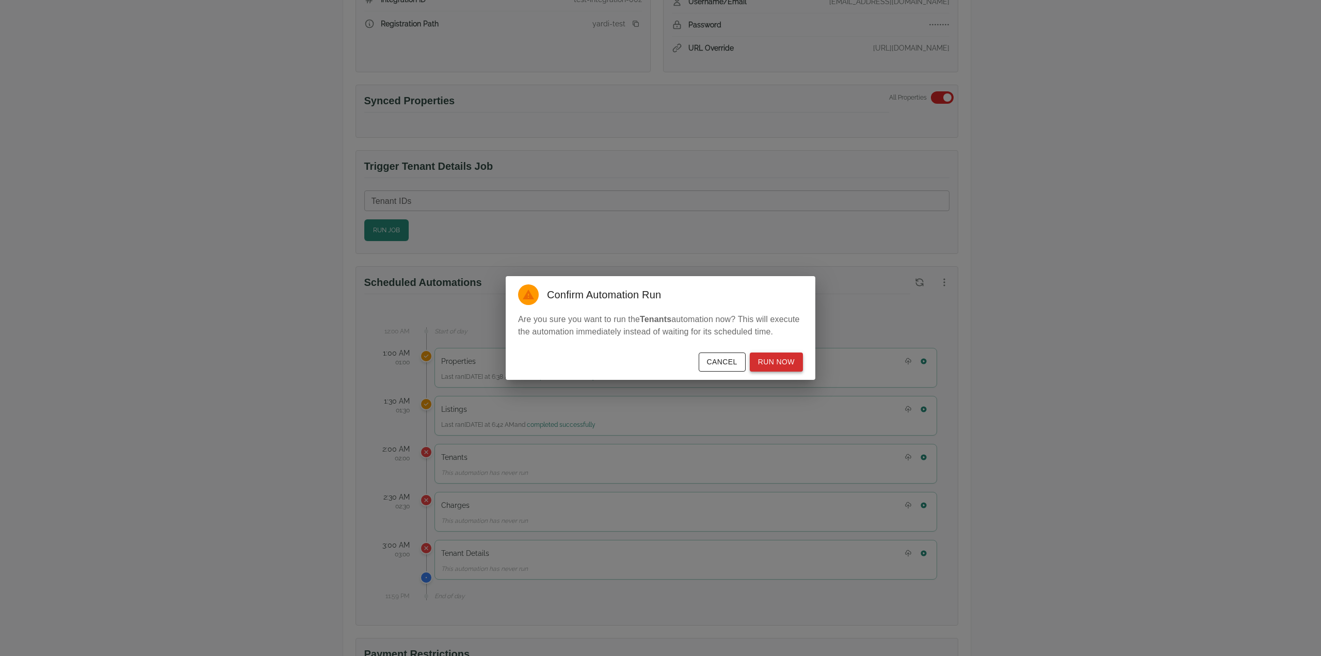
click at [784, 361] on button "Run Now" at bounding box center [776, 361] width 53 height 19
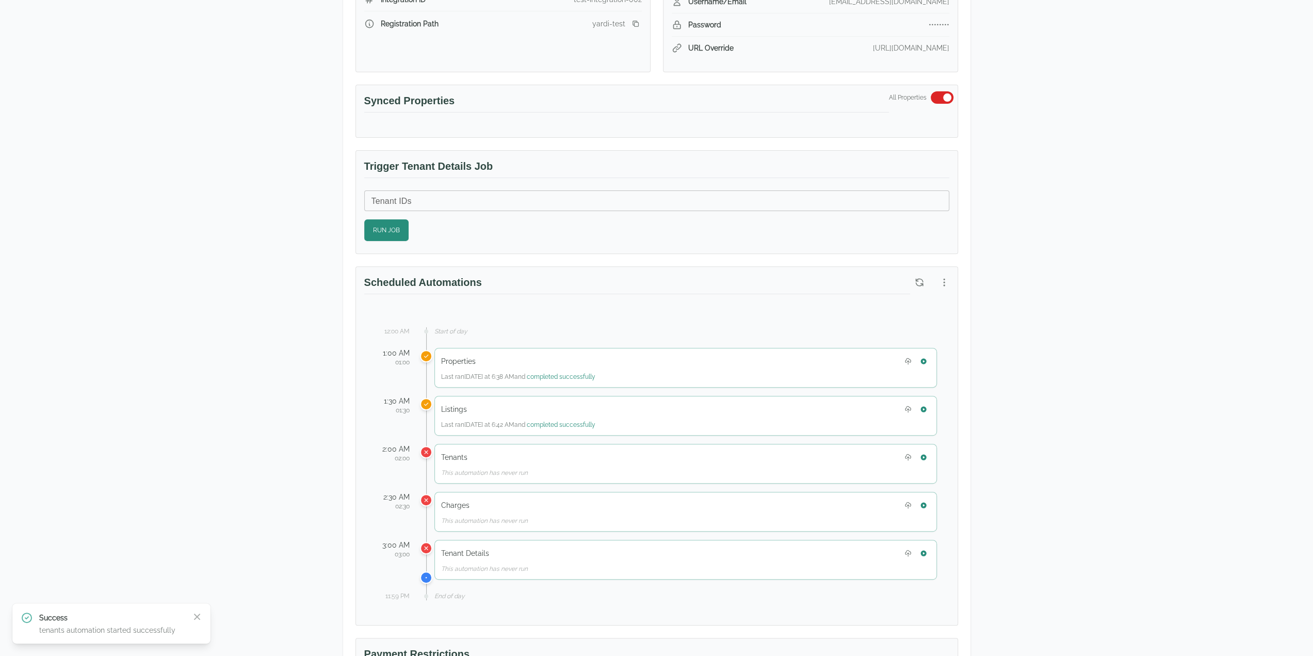
click at [1067, 645] on div "Test Landlord Yardi Breeze Test Landlord LLC landlord.yardi@occupi.app Details …" at bounding box center [656, 411] width 1313 height 1272
click at [919, 284] on button "button" at bounding box center [919, 282] width 19 height 19
click at [928, 457] on button "button" at bounding box center [923, 457] width 13 height 13
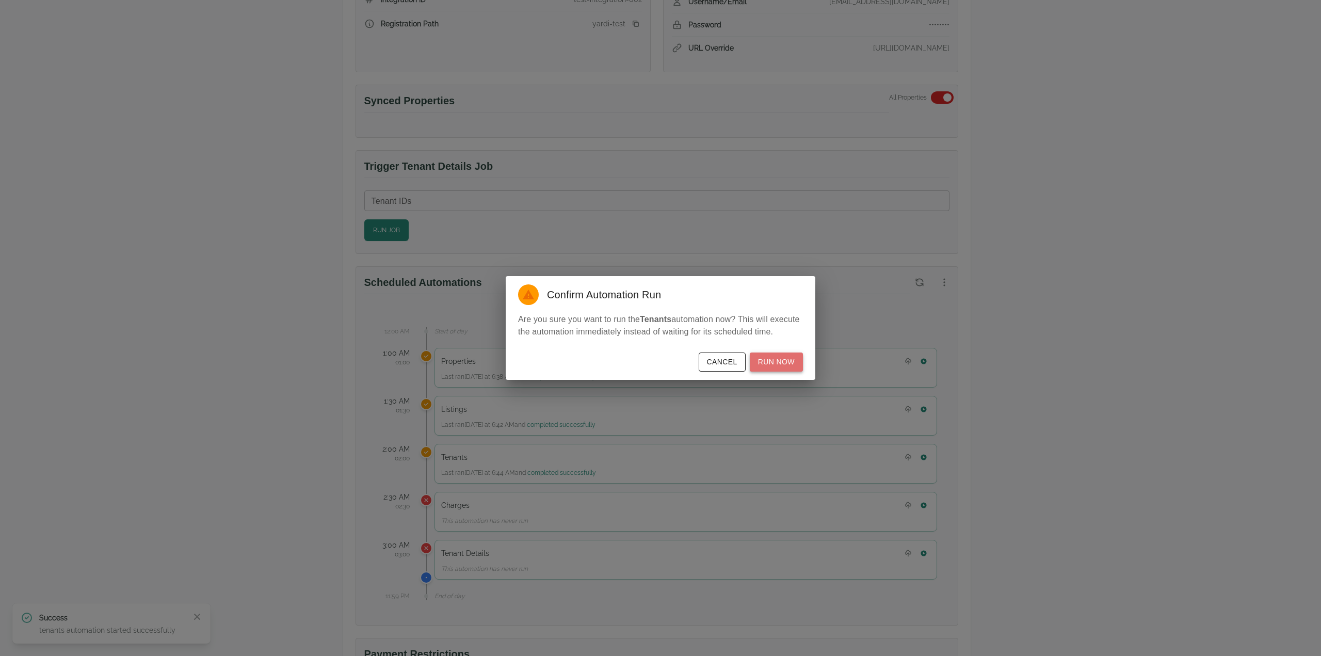
click at [779, 357] on button "Run Now" at bounding box center [776, 361] width 53 height 19
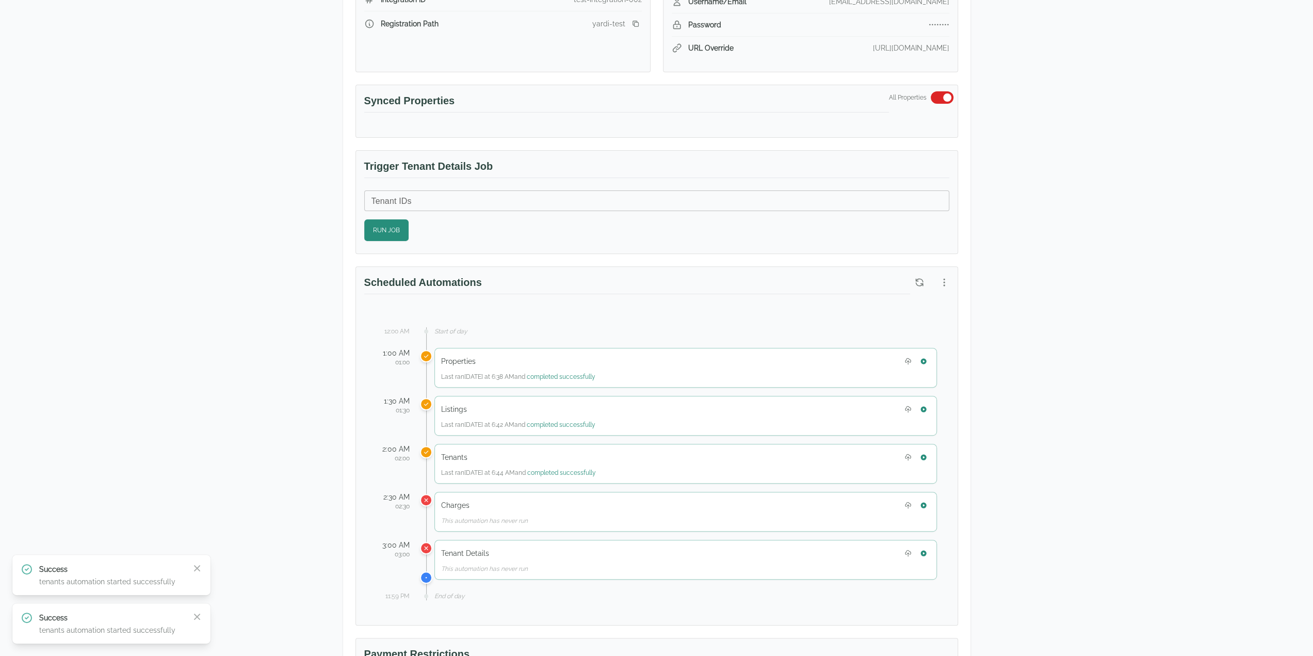
click at [1189, 274] on div "Test Landlord Yardi Breeze Test Landlord LLC landlord.yardi@occupi.app Details …" at bounding box center [656, 411] width 1313 height 1272
click at [913, 282] on button "button" at bounding box center [919, 282] width 19 height 19
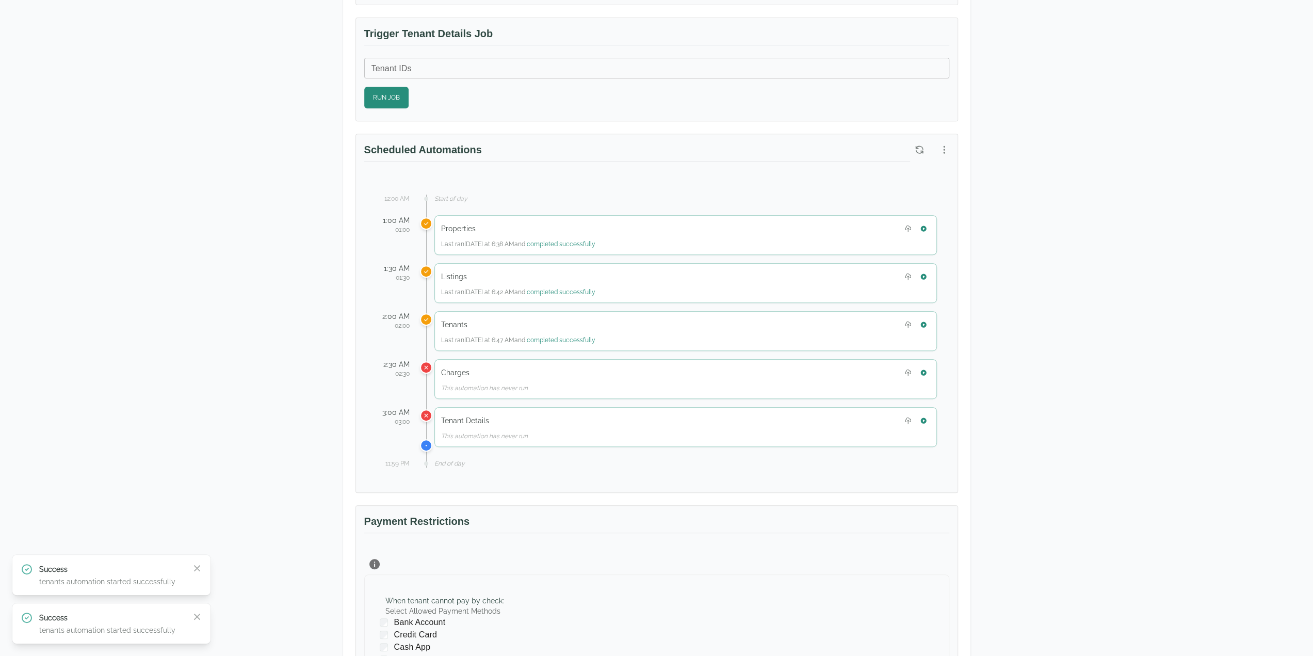
scroll to position [342, 0]
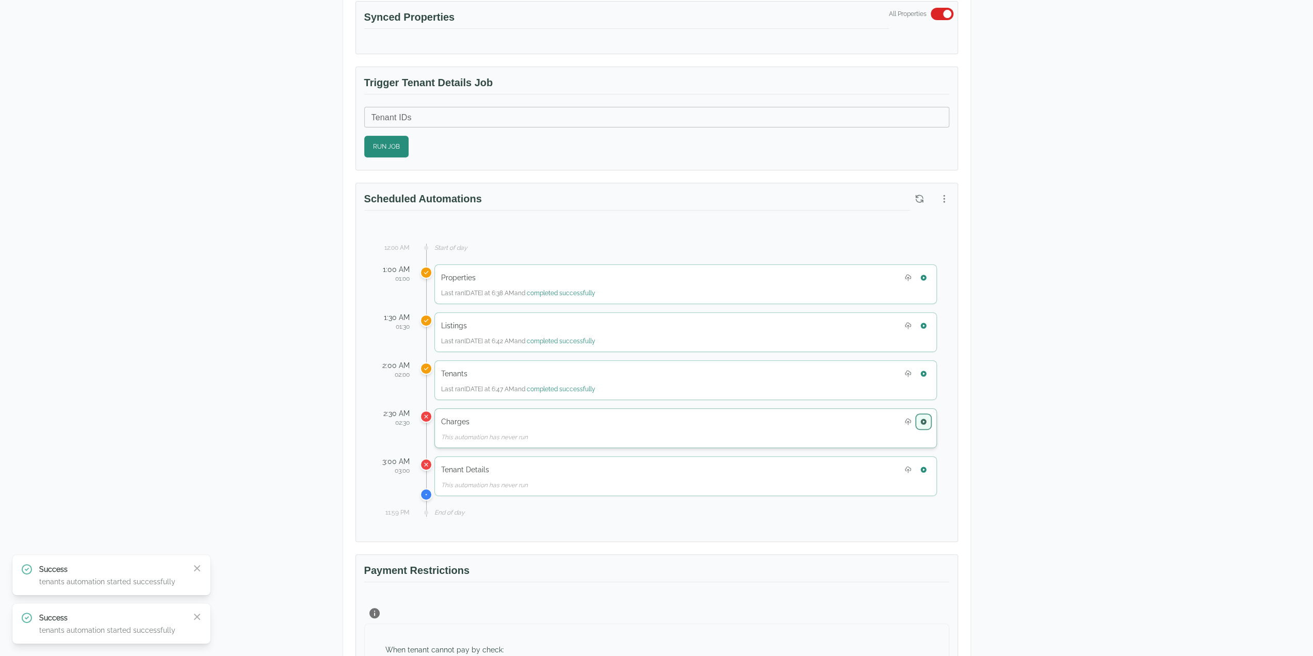
click at [926, 418] on icon "button" at bounding box center [923, 421] width 7 height 7
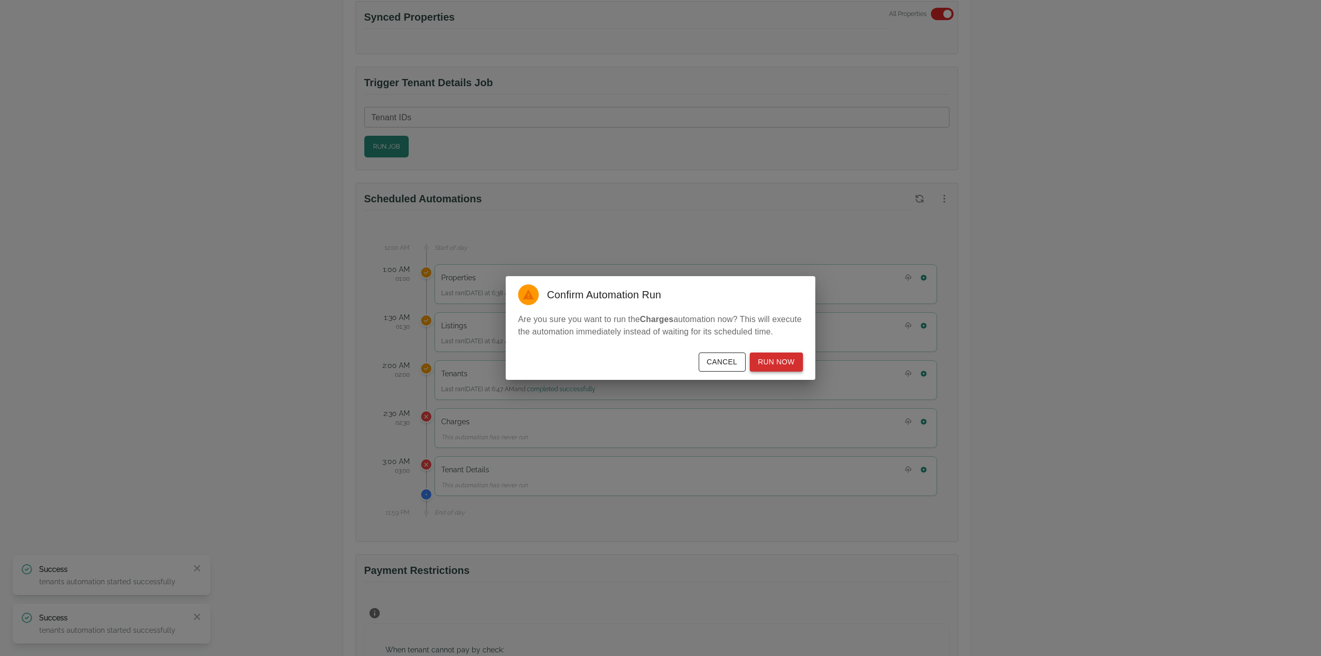
click at [791, 369] on button "Run Now" at bounding box center [776, 361] width 53 height 19
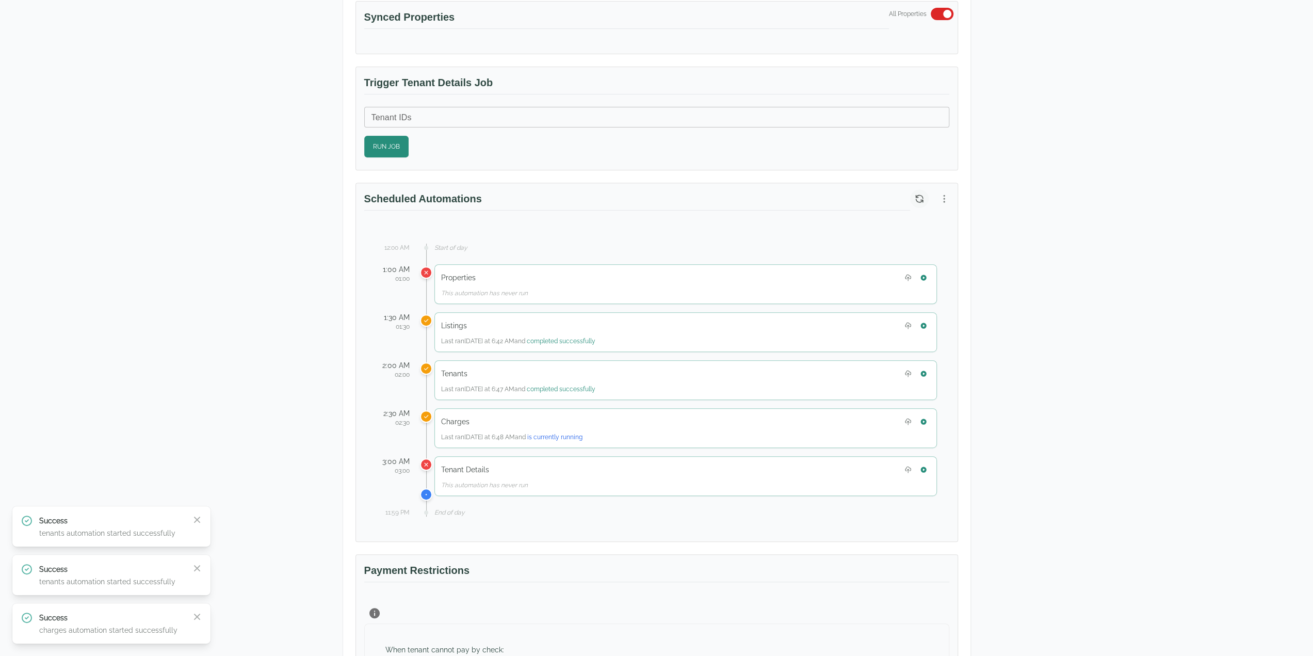
click at [913, 192] on button "button" at bounding box center [919, 198] width 19 height 19
click at [1182, 232] on div "Test Landlord Yardi Breeze Test Landlord LLC landlord.yardi@occupi.app Details …" at bounding box center [656, 327] width 1313 height 1272
click at [122, 335] on div "Test Landlord Yardi Breeze Test Landlord LLC landlord.yardi@occupi.app Details …" at bounding box center [656, 327] width 1313 height 1272
click at [925, 467] on icon "button" at bounding box center [924, 470] width 6 height 6
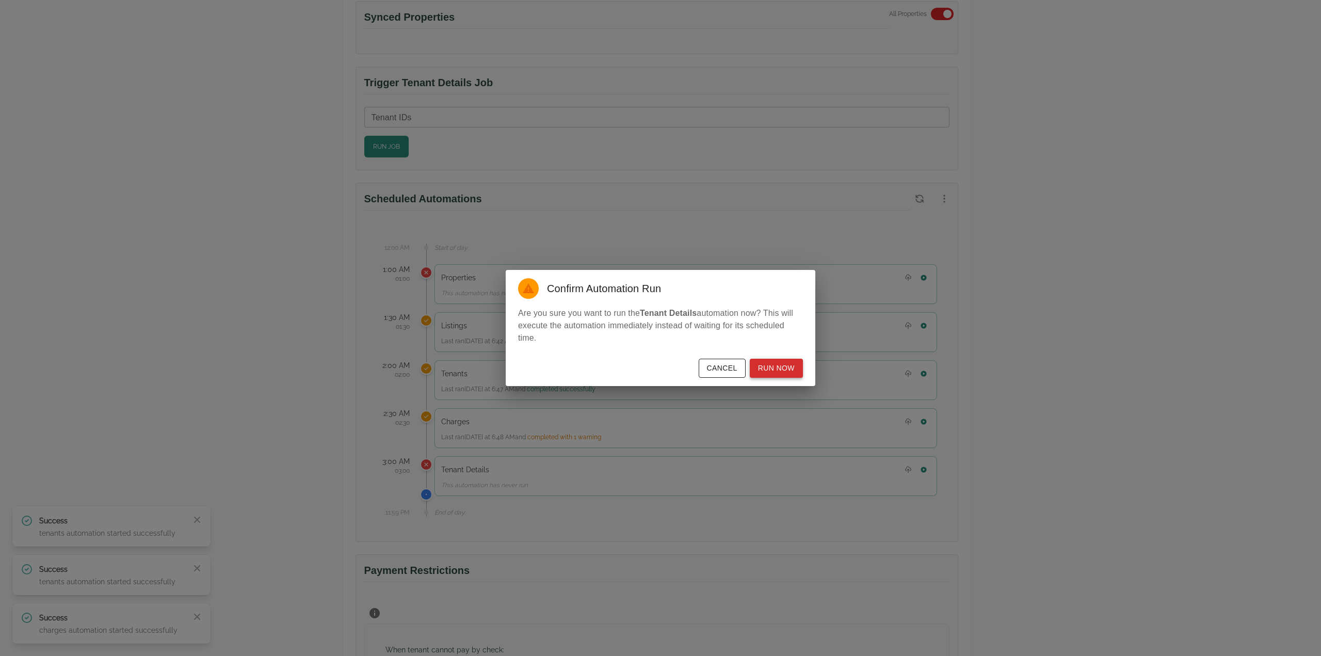
click at [780, 366] on button "Run Now" at bounding box center [776, 368] width 53 height 19
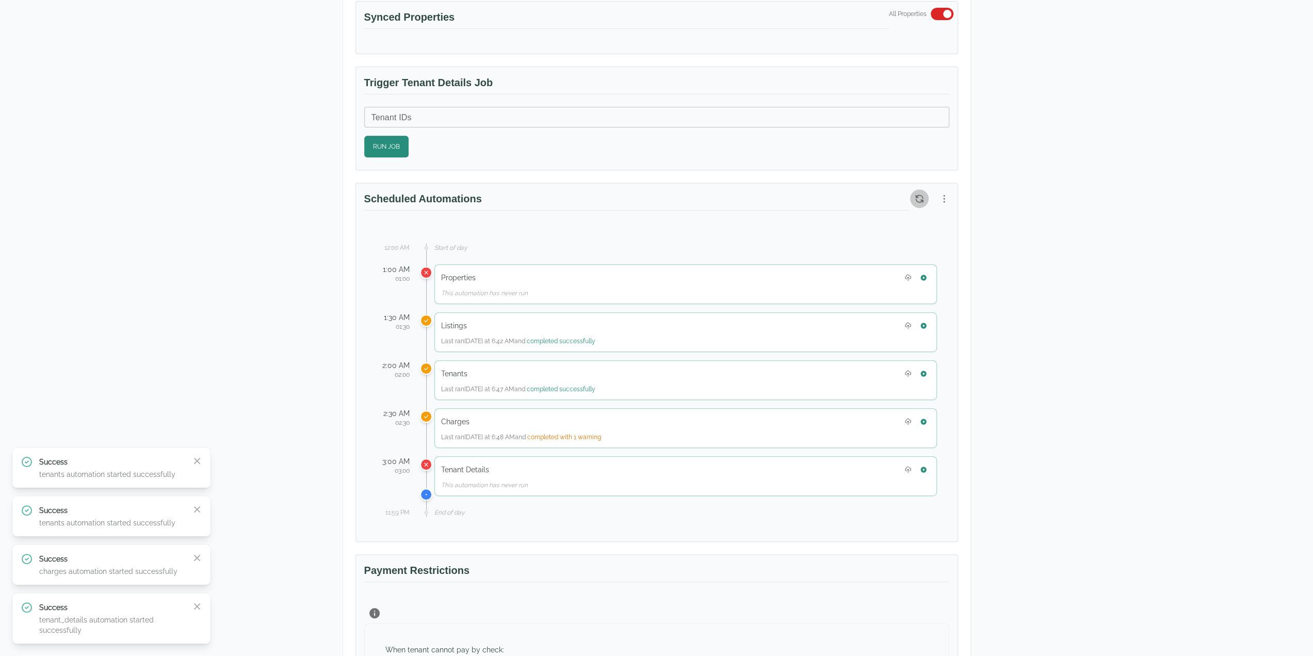
click at [916, 196] on icon "button" at bounding box center [919, 198] width 7 height 7
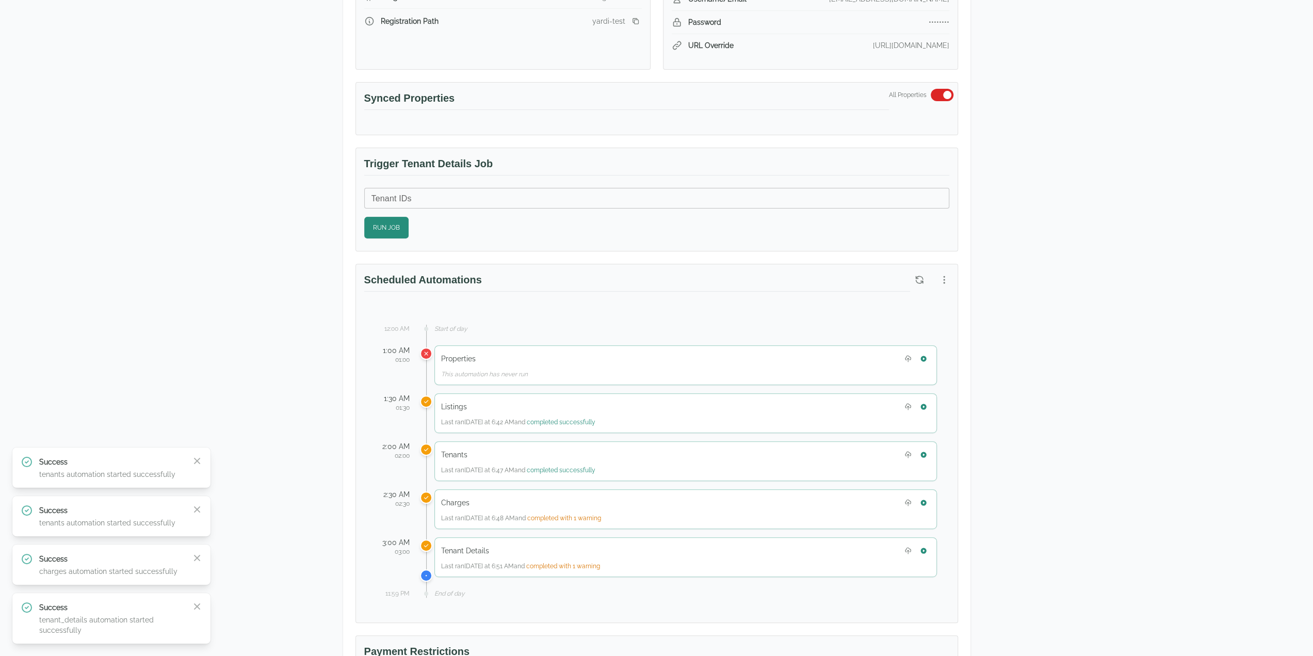
scroll to position [32, 0]
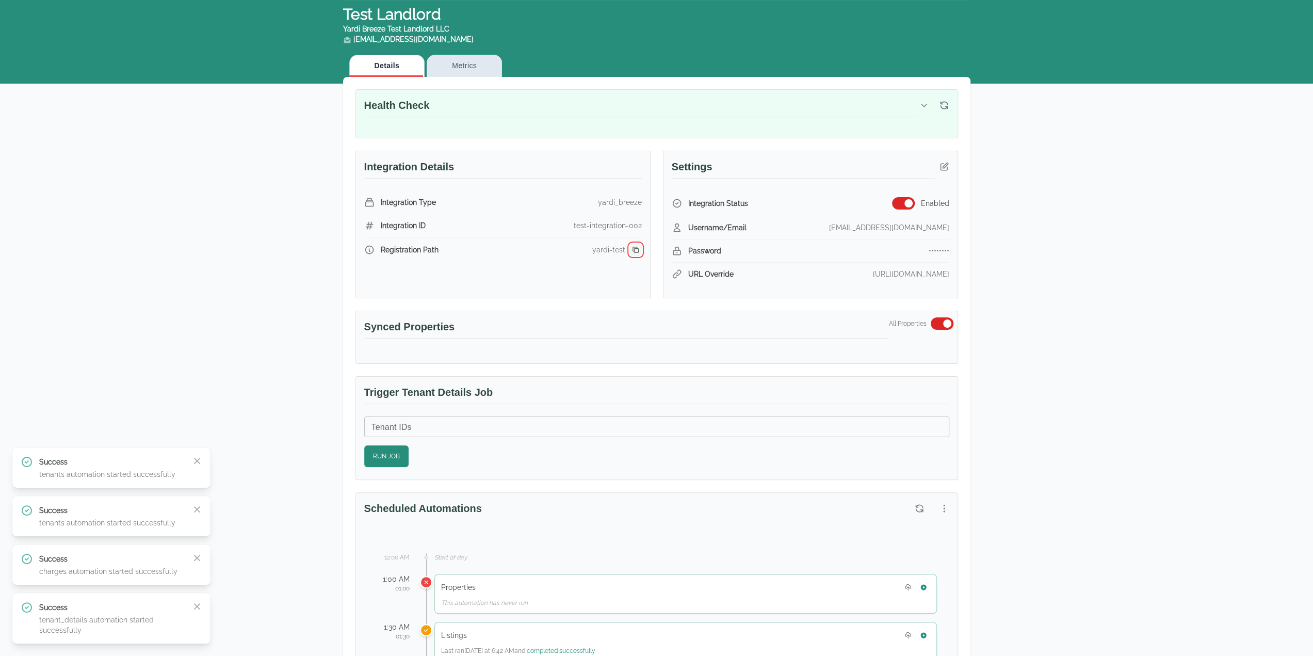
click at [638, 247] on icon "button" at bounding box center [636, 250] width 8 height 8
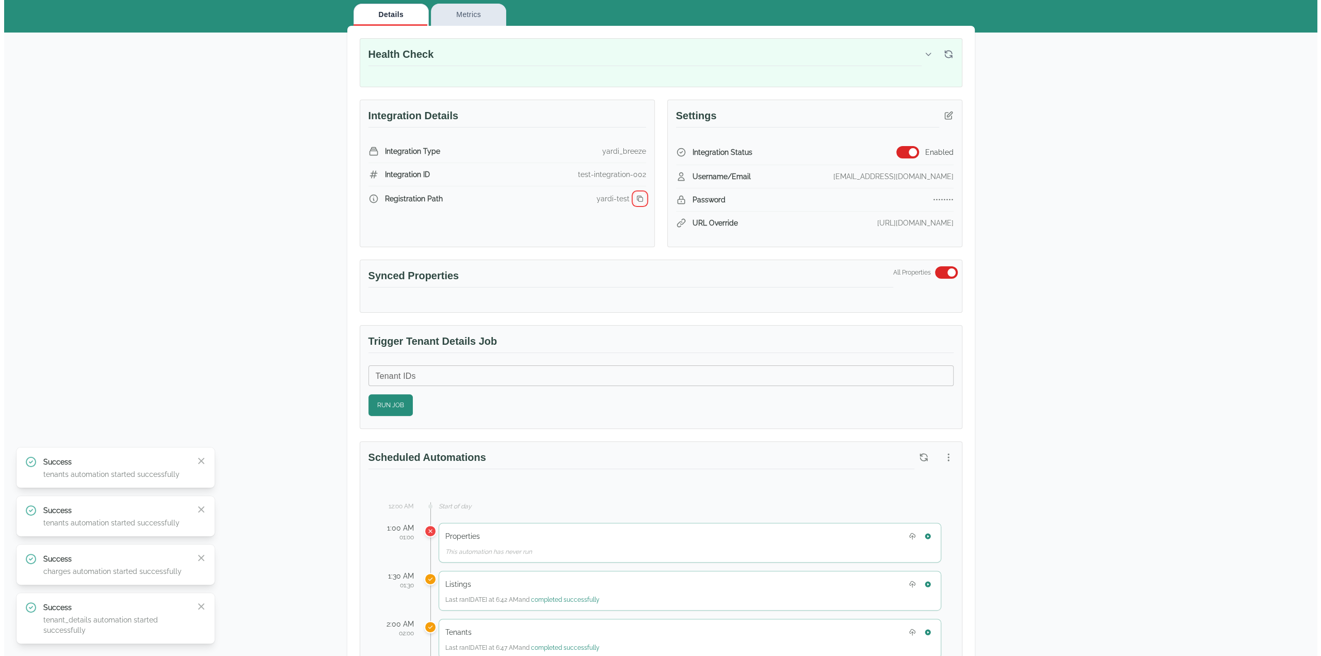
scroll to position [342, 0]
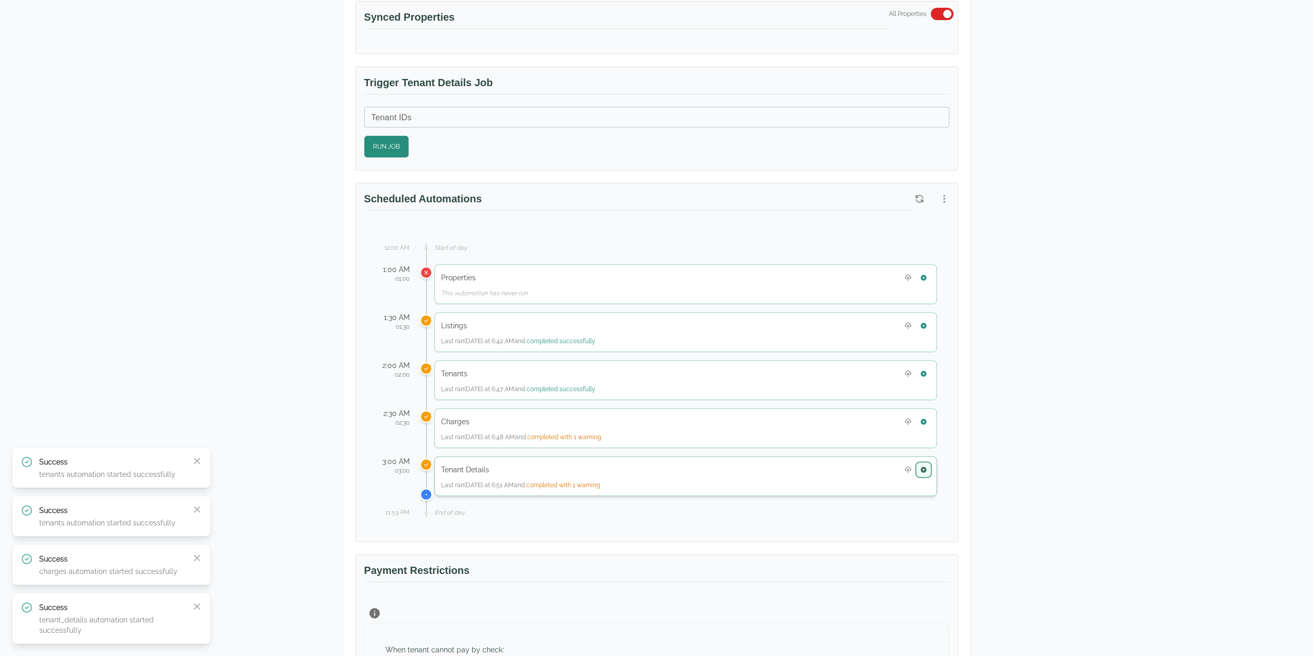
click at [926, 467] on icon "button" at bounding box center [924, 470] width 6 height 6
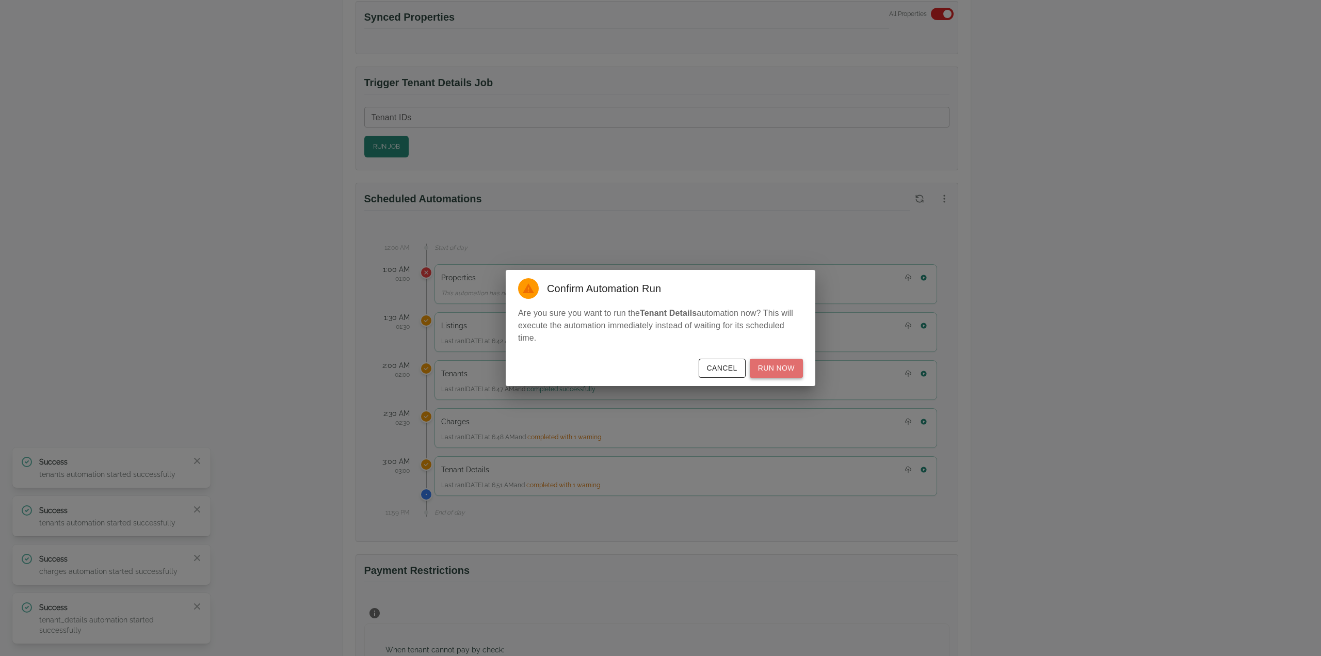
click at [789, 369] on button "Run Now" at bounding box center [776, 368] width 53 height 19
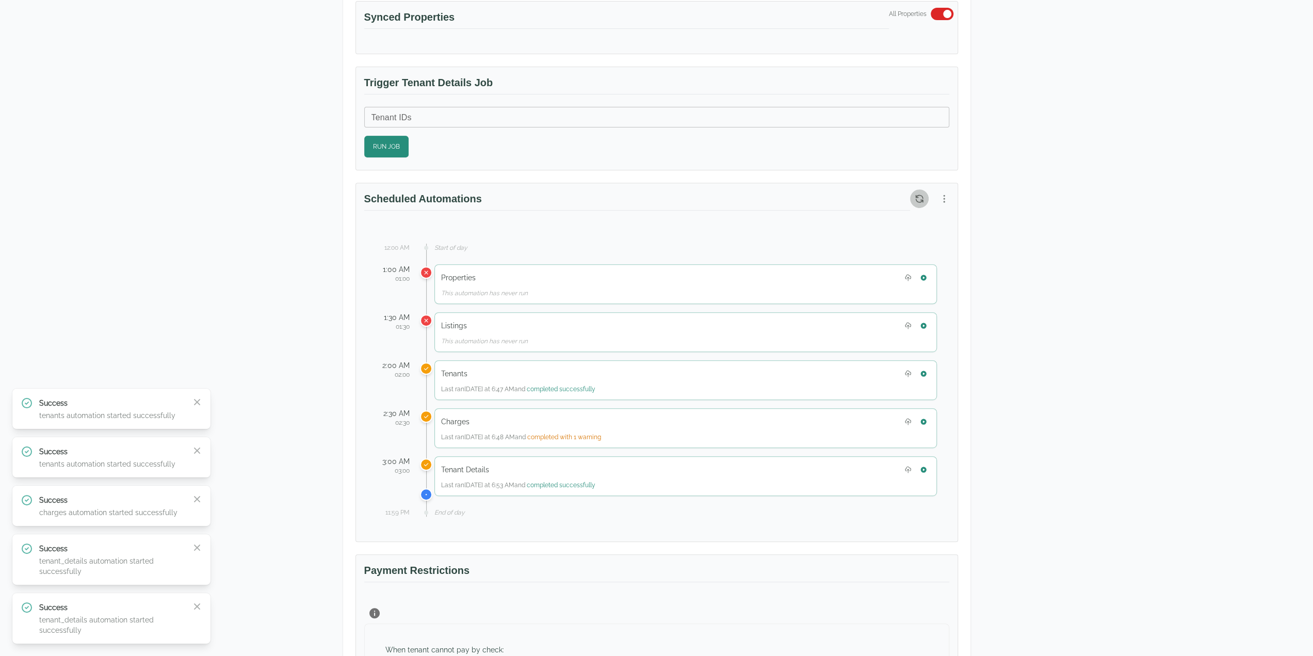
click at [918, 195] on icon "button" at bounding box center [919, 198] width 7 height 7
click at [928, 418] on button "button" at bounding box center [923, 421] width 13 height 13
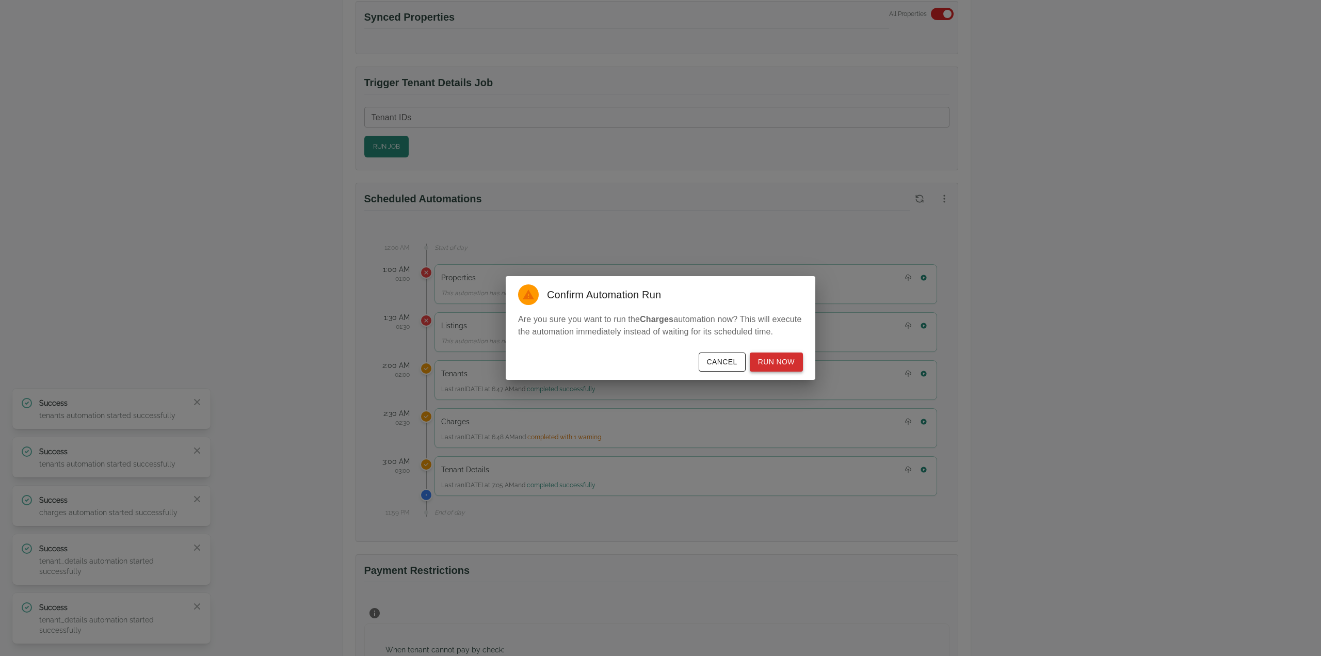
click at [782, 367] on button "Run Now" at bounding box center [776, 361] width 53 height 19
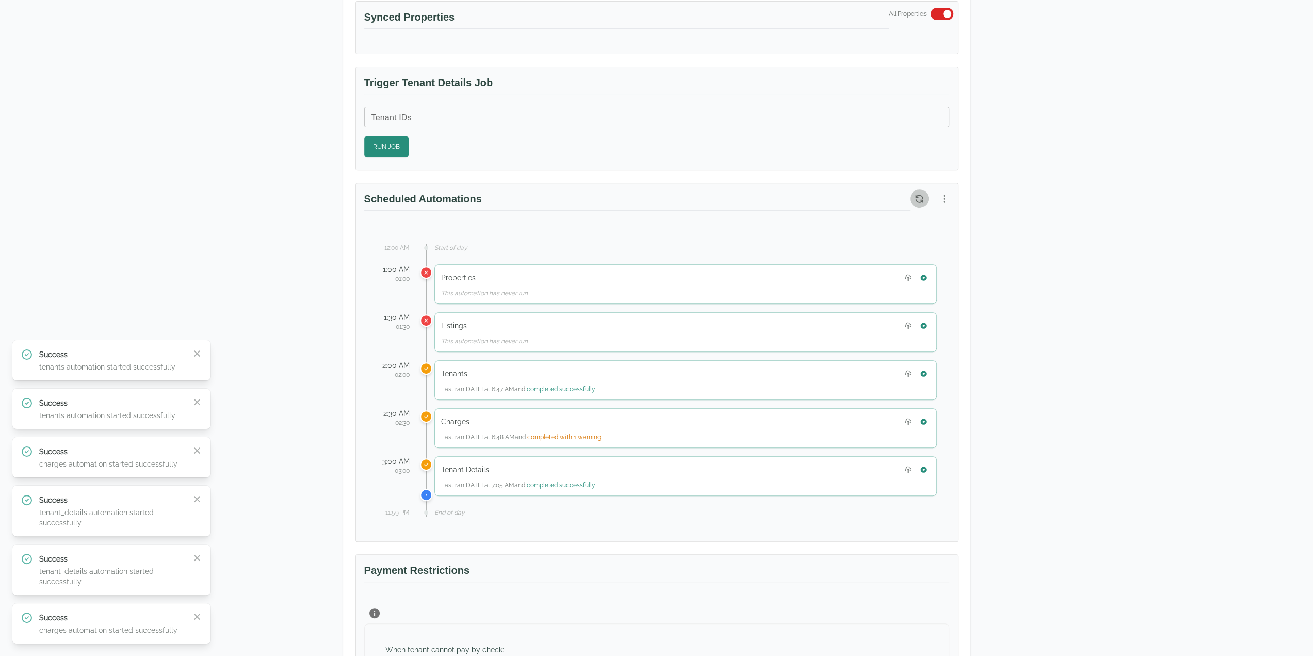
click at [919, 195] on icon "button" at bounding box center [919, 199] width 10 height 10
click at [951, 195] on button "button" at bounding box center [944, 198] width 19 height 19
click at [917, 236] on span "View Automation History" at bounding box center [894, 236] width 91 height 12
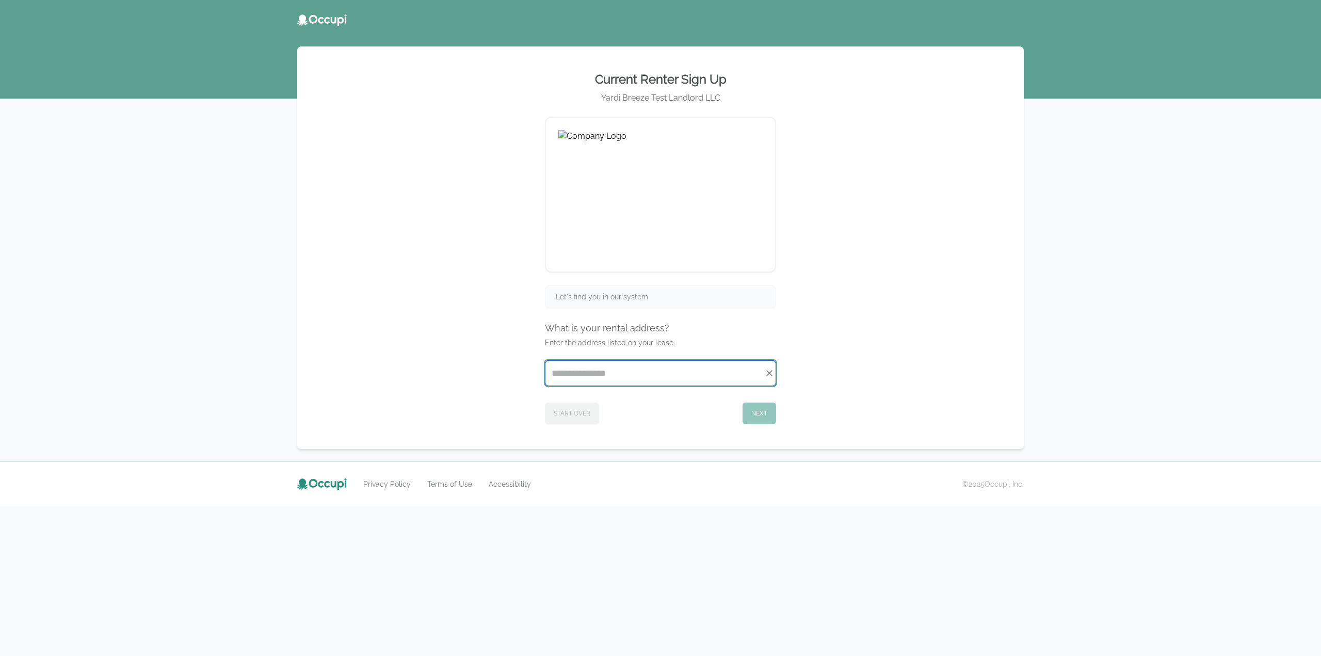
click at [620, 364] on input "Start typing..." at bounding box center [660, 373] width 230 height 25
click at [661, 396] on li "1, Cottoncreek/Test [STREET_ADDRESS]" at bounding box center [660, 397] width 231 height 17
type input "**********"
click at [776, 408] on div "**********" at bounding box center [661, 247] width 702 height 377
click at [762, 408] on button "Next" at bounding box center [760, 414] width 34 height 22
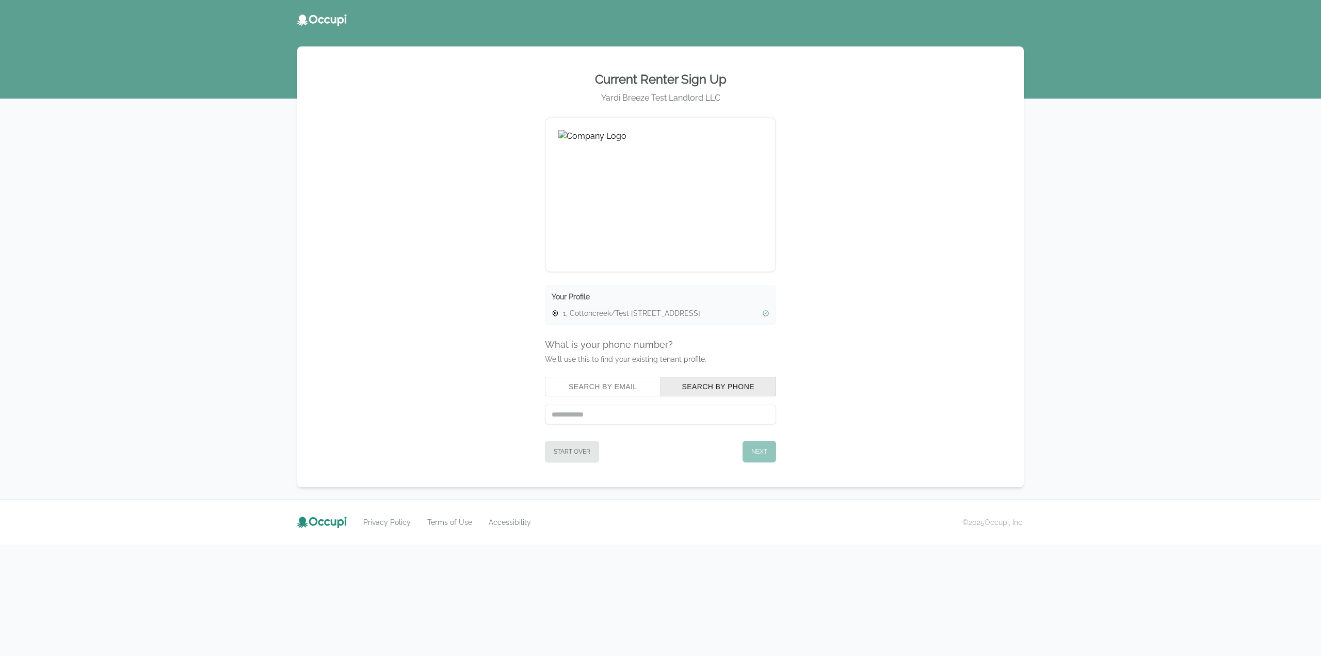
click at [619, 387] on button "Search by Email" at bounding box center [603, 387] width 116 height 20
click at [622, 413] on input "text" at bounding box center [660, 415] width 231 height 20
type input "**********"
click at [758, 456] on button "Next" at bounding box center [760, 452] width 34 height 22
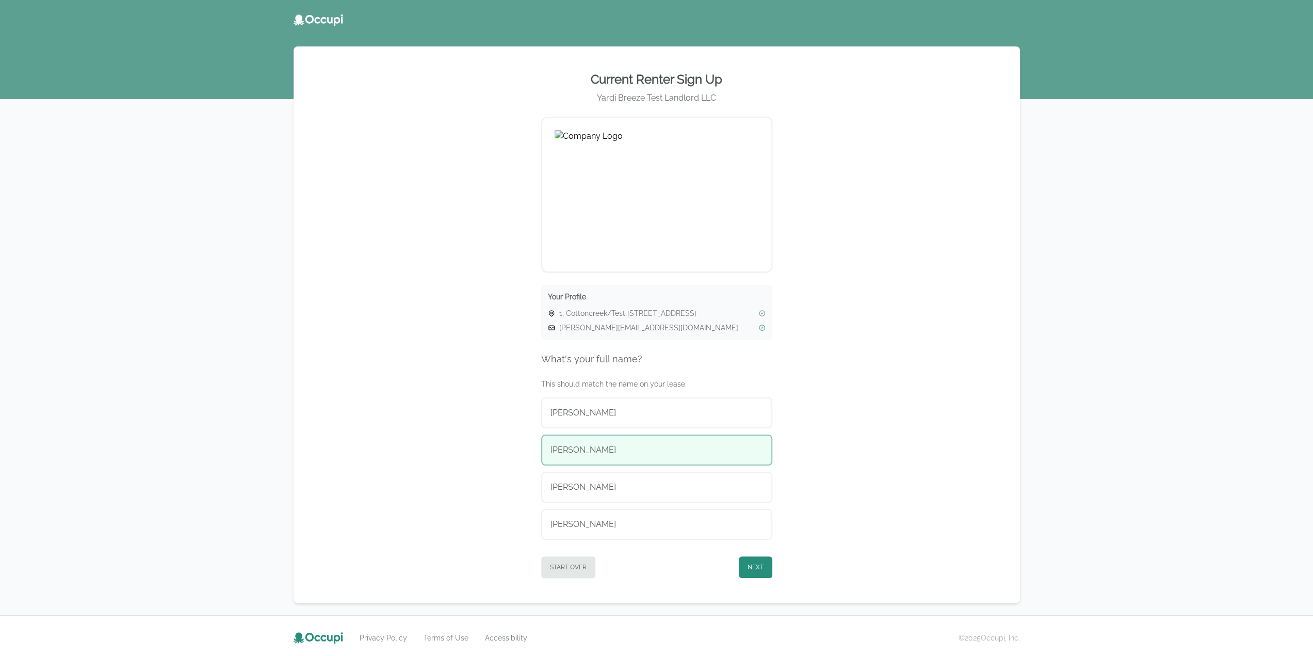
click at [616, 450] on div "[PERSON_NAME]" at bounding box center [657, 450] width 213 height 12
click at [749, 573] on button "Next" at bounding box center [756, 567] width 34 height 22
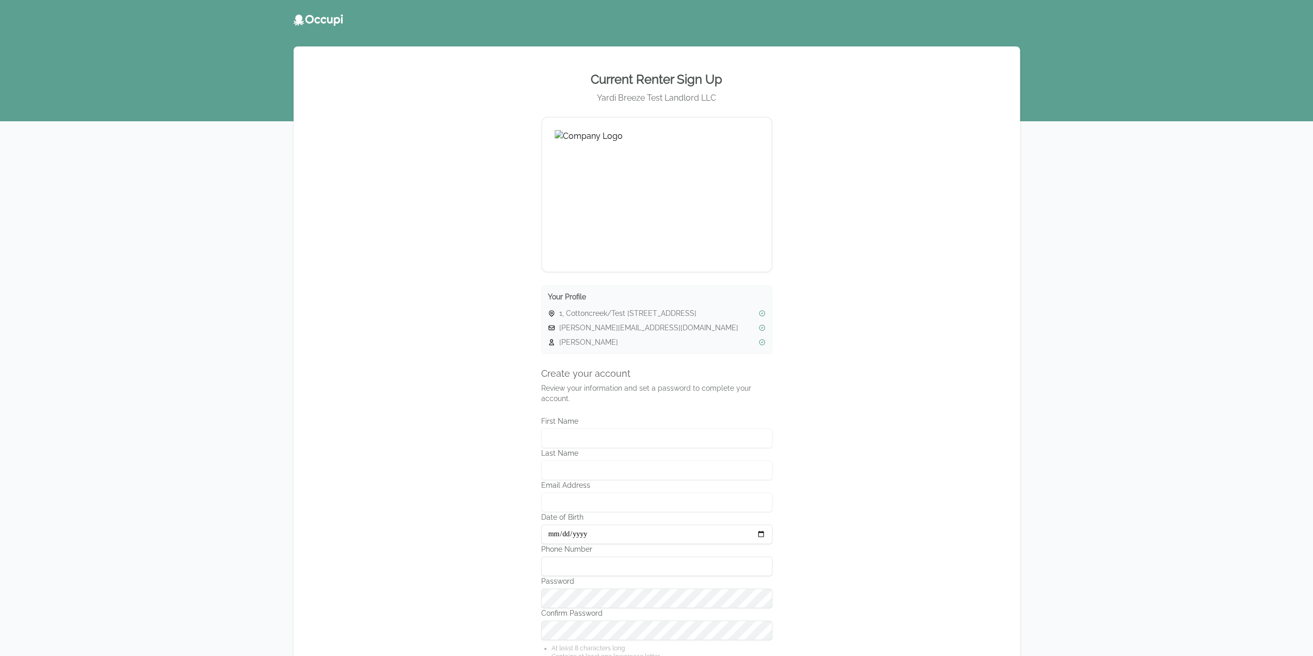
type input "*****"
type input "****"
type input "**********"
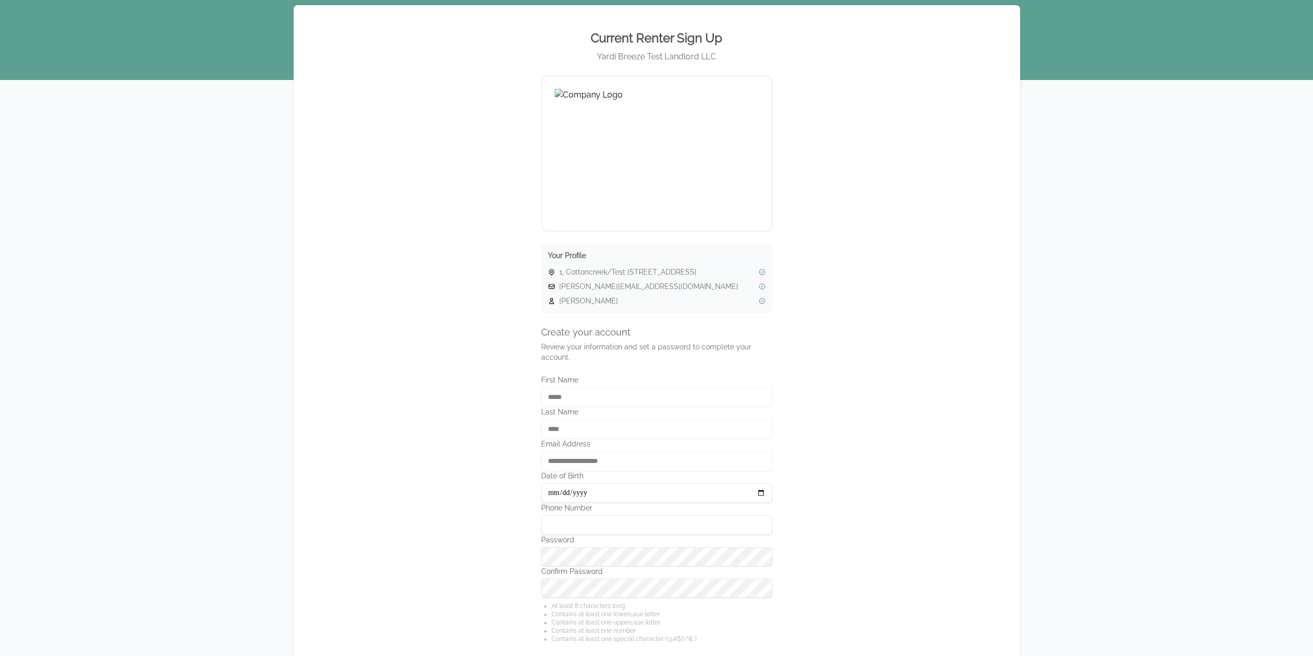
scroll to position [150, 0]
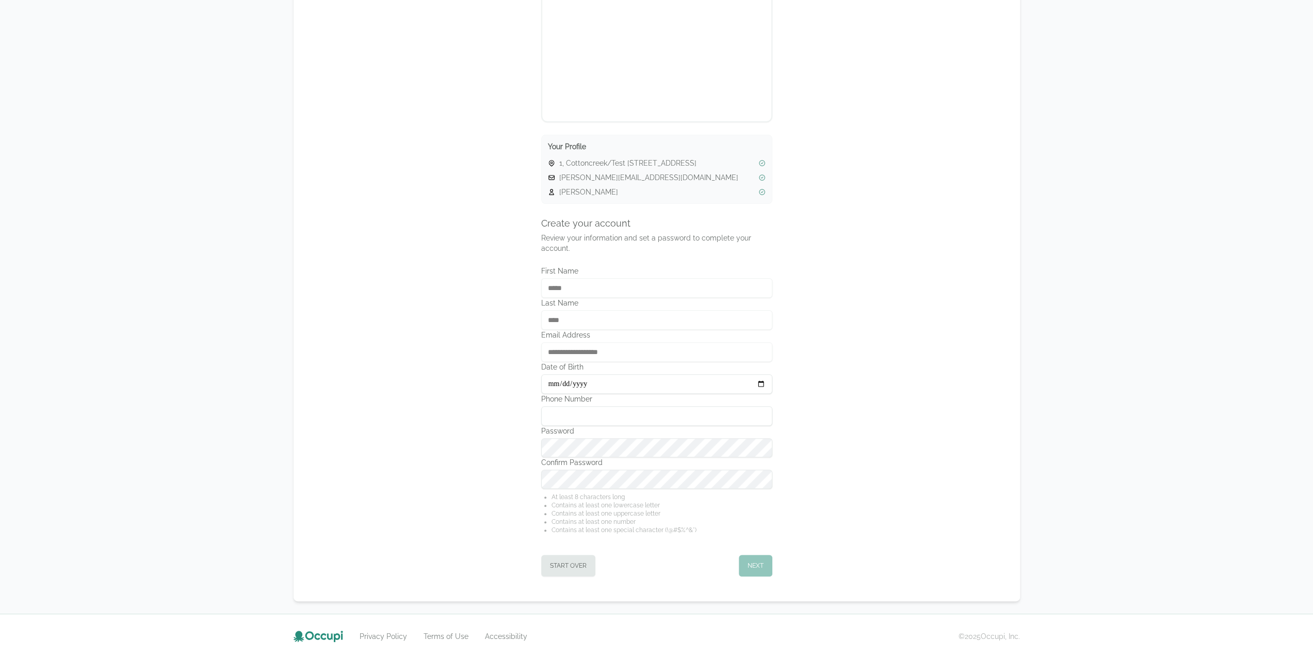
type input "**********"
click at [620, 408] on input "Phone Number" at bounding box center [656, 416] width 231 height 20
type input "**********"
click at [608, 290] on div "*****" at bounding box center [656, 288] width 231 height 20
click at [607, 284] on div "*****" at bounding box center [656, 288] width 231 height 20
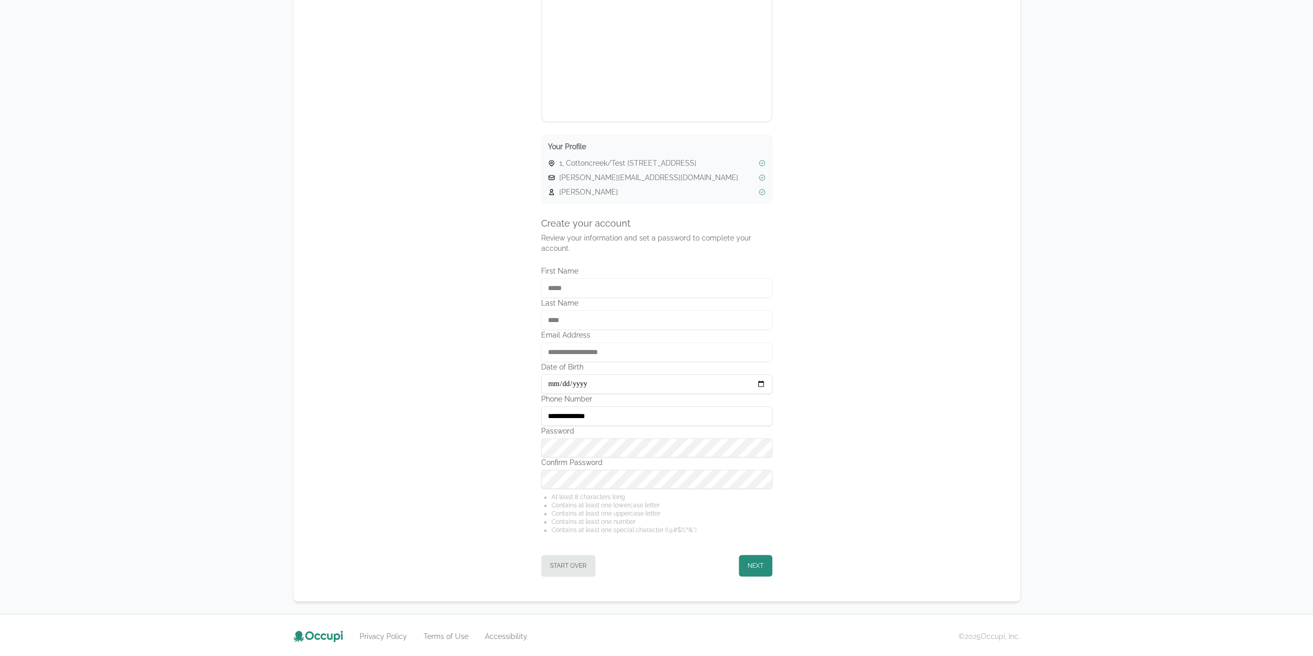
click at [866, 434] on div "**********" at bounding box center [657, 249] width 702 height 680
click at [760, 558] on button "Next" at bounding box center [756, 566] width 34 height 22
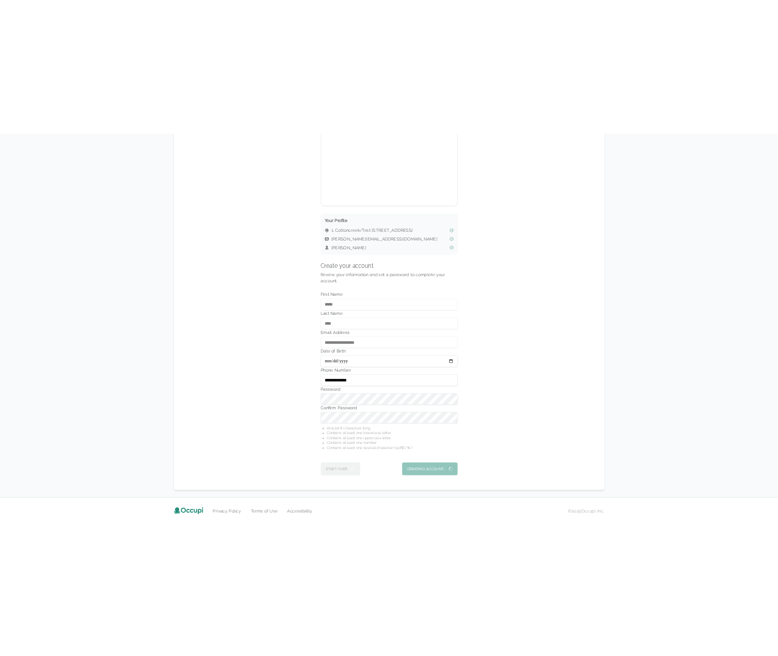
scroll to position [0, 0]
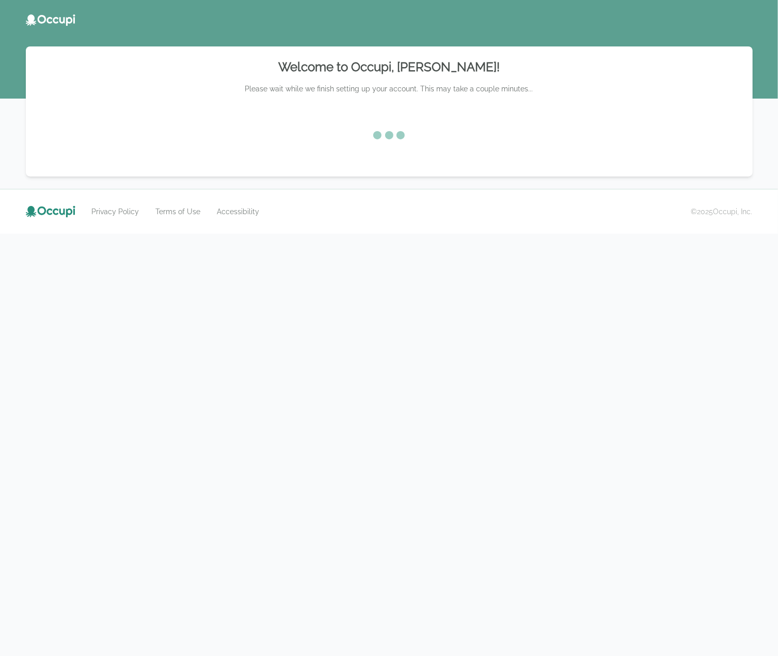
click at [627, 255] on div "Welcome to Occupi, [PERSON_NAME]! Please wait while we finish setting up your a…" at bounding box center [389, 328] width 778 height 656
